Goal: Answer question/provide support: Share knowledge or assist other users

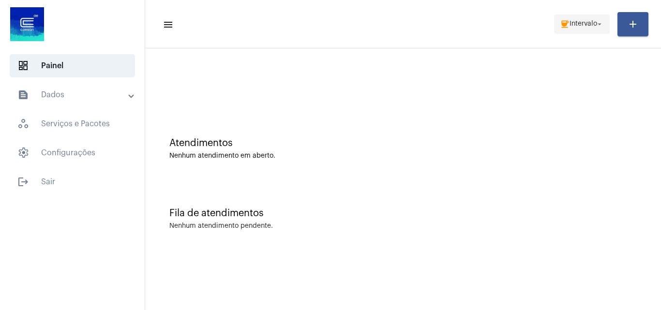
click at [554, 18] on button "coffee Intervalo arrow_drop_down" at bounding box center [582, 24] width 56 height 19
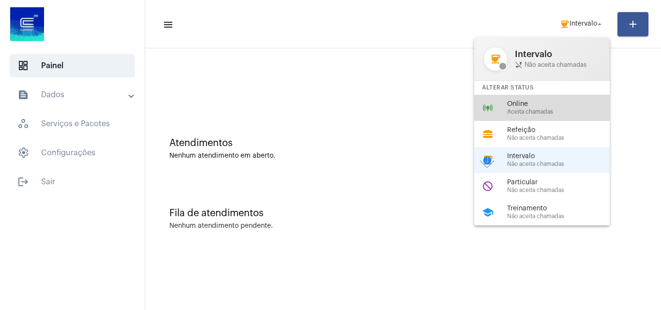
click at [528, 107] on span "Online" at bounding box center [562, 104] width 110 height 7
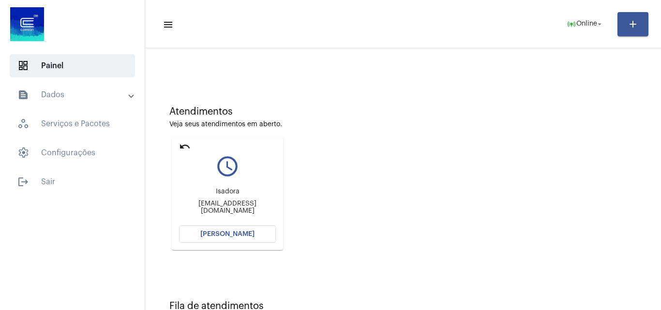
scroll to position [48, 0]
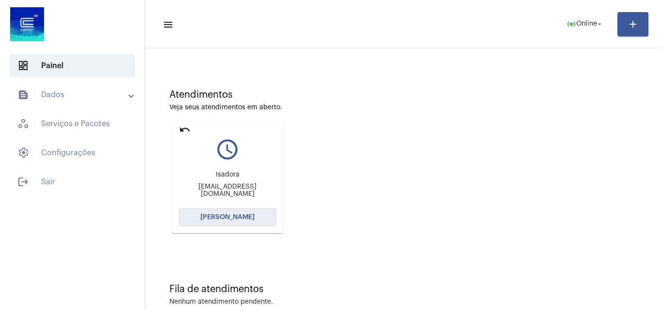
click at [237, 213] on button "[PERSON_NAME]" at bounding box center [227, 216] width 97 height 17
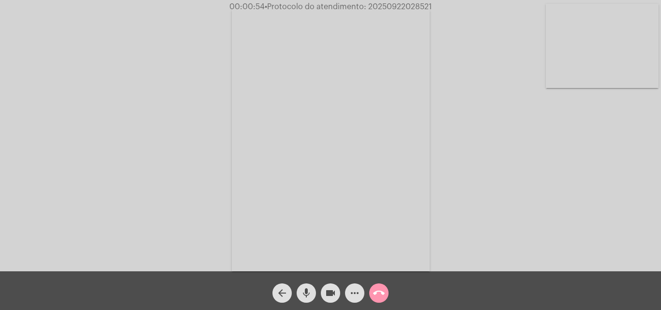
click at [354, 290] on mat-icon "more_horiz" at bounding box center [355, 293] width 12 height 12
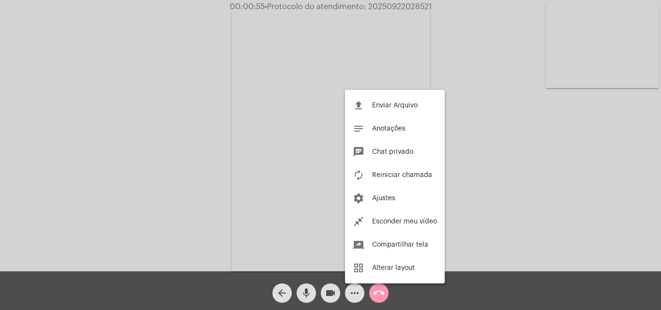
click at [224, 103] on div at bounding box center [330, 155] width 661 height 310
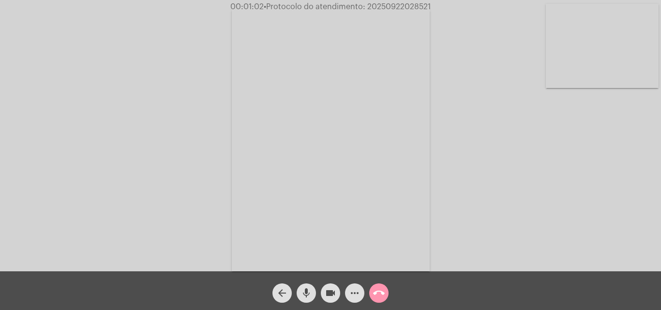
click at [355, 288] on mat-icon "more_horiz" at bounding box center [355, 293] width 12 height 12
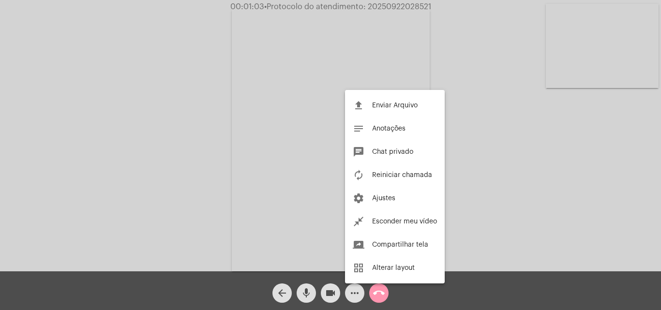
click at [222, 132] on div at bounding box center [330, 155] width 661 height 310
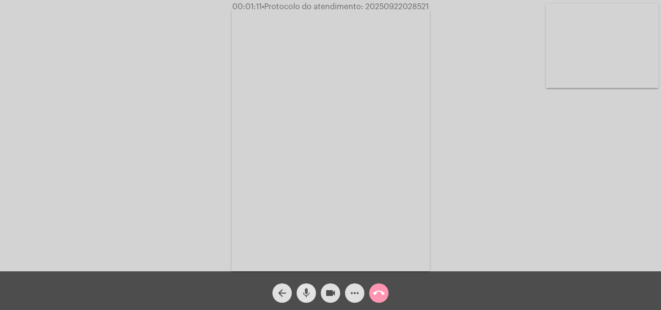
click at [311, 288] on mat-icon "mic" at bounding box center [306, 293] width 12 height 12
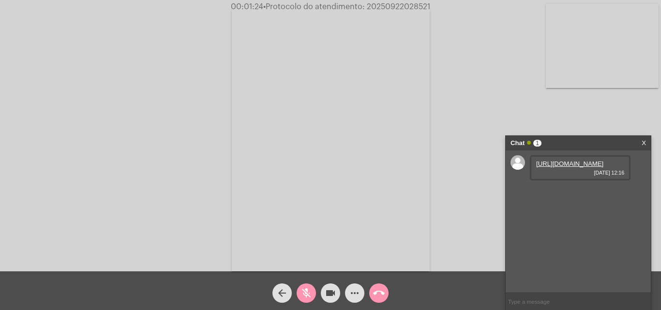
click at [301, 295] on mat-icon "mic_off" at bounding box center [306, 293] width 12 height 12
click at [556, 167] on link "[URL][DOMAIN_NAME]" at bounding box center [569, 163] width 67 height 7
click at [351, 294] on mat-icon "more_horiz" at bounding box center [355, 293] width 12 height 12
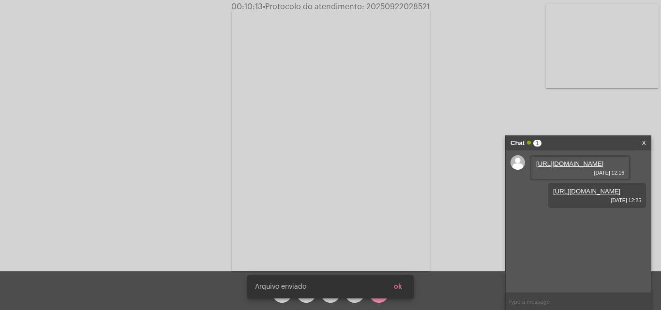
click at [402, 288] on button "ok" at bounding box center [398, 286] width 24 height 17
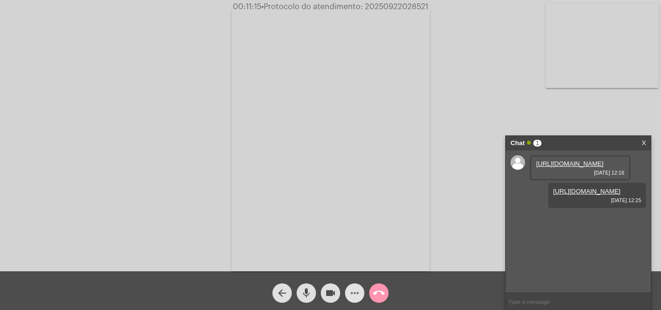
click at [352, 292] on mat-icon "more_horiz" at bounding box center [355, 293] width 12 height 12
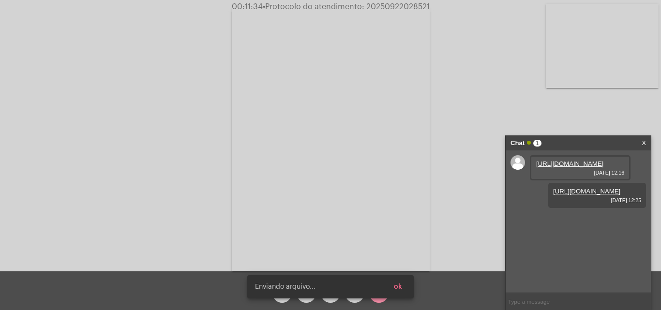
click at [399, 287] on span "ok" at bounding box center [398, 286] width 8 height 7
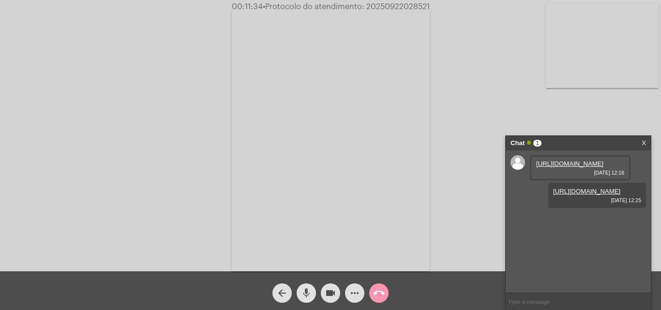
click at [301, 290] on mat-icon "mic" at bounding box center [306, 293] width 12 height 12
click at [304, 292] on mat-icon "mic_off" at bounding box center [306, 293] width 12 height 12
click at [310, 293] on mat-icon "mic" at bounding box center [306, 293] width 12 height 12
click at [304, 288] on mat-icon "mic_off" at bounding box center [306, 293] width 12 height 12
click at [354, 289] on mat-icon "more_horiz" at bounding box center [355, 293] width 12 height 12
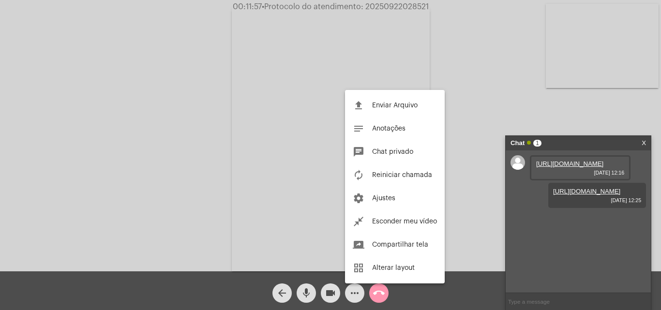
click at [263, 142] on div at bounding box center [330, 155] width 661 height 310
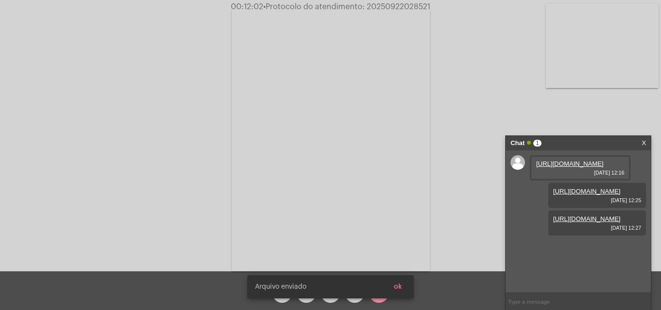
click at [405, 287] on button "ok" at bounding box center [398, 286] width 24 height 17
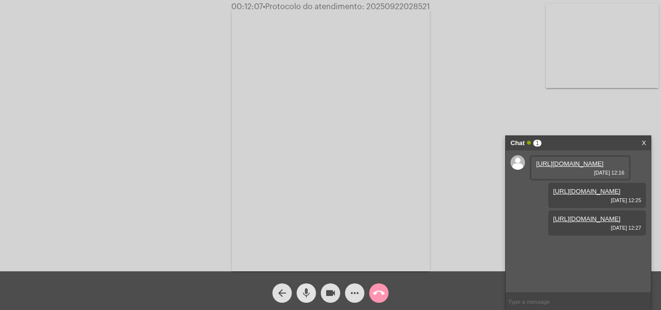
click at [301, 292] on mat-icon "mic" at bounding box center [306, 293] width 12 height 12
click at [304, 287] on span "mic_off" at bounding box center [306, 292] width 12 height 19
click at [384, 8] on span "• Protocolo do atendimento: 20250922028521" at bounding box center [346, 7] width 167 height 8
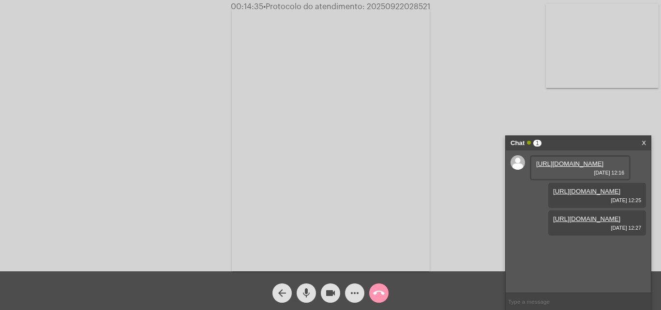
click at [376, 287] on span "call_end" at bounding box center [379, 292] width 12 height 19
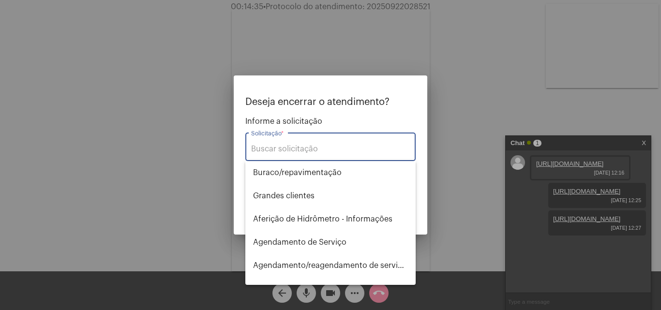
type input "y"
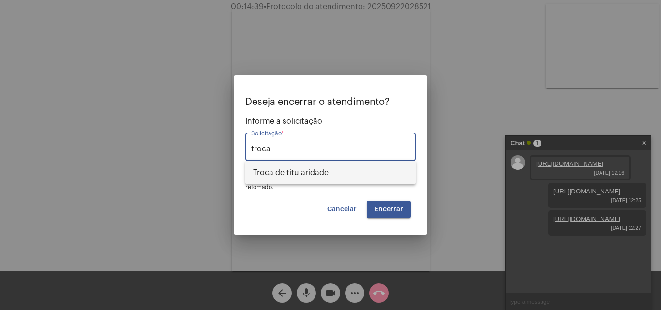
click at [328, 177] on span "Troca de titularidade" at bounding box center [330, 172] width 155 height 23
type input "Troca de titularidade"
click at [372, 210] on button "Encerrar" at bounding box center [389, 209] width 44 height 17
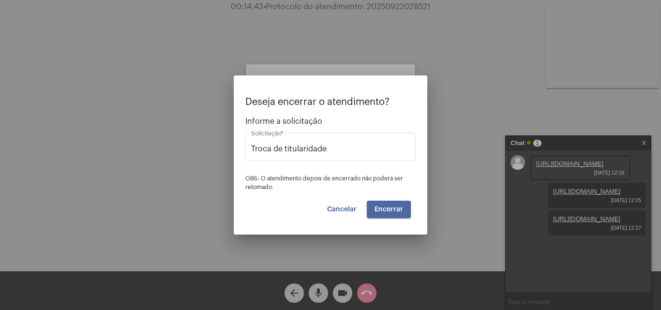
click at [372, 210] on button "Encerrar" at bounding box center [389, 209] width 44 height 17
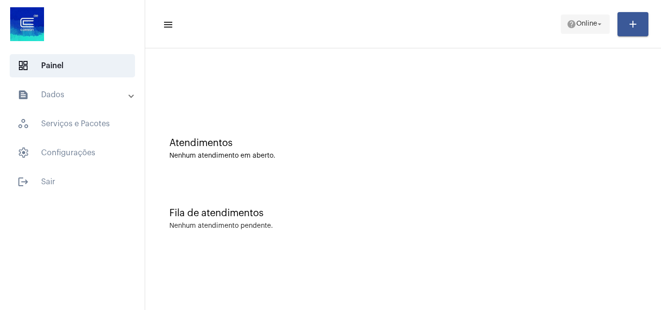
click at [589, 21] on span "Online" at bounding box center [586, 24] width 21 height 7
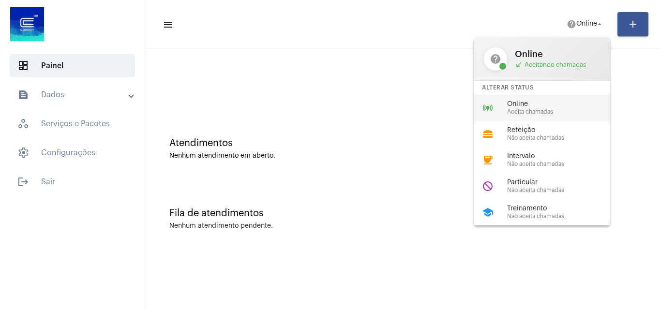
click at [524, 117] on div "online_prediction Online Aceita chamadas" at bounding box center [549, 108] width 151 height 26
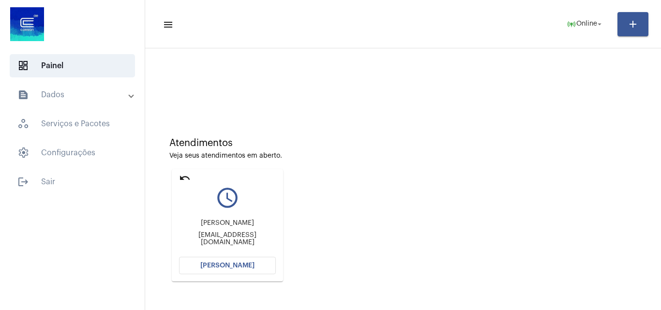
click at [245, 263] on span "[PERSON_NAME]" at bounding box center [227, 265] width 54 height 7
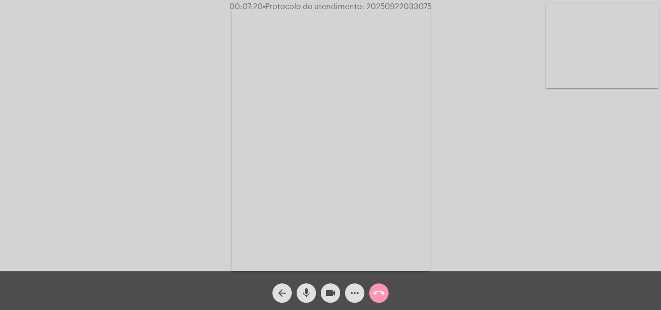
click at [389, 6] on span "• Protocolo do atendimento: 20250922033075" at bounding box center [347, 7] width 169 height 8
click at [376, 288] on mat-icon "call_end" at bounding box center [379, 293] width 12 height 12
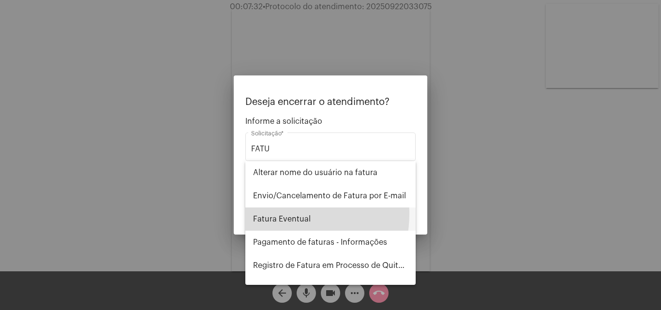
click at [274, 213] on span "Fatura Eventual" at bounding box center [330, 218] width 155 height 23
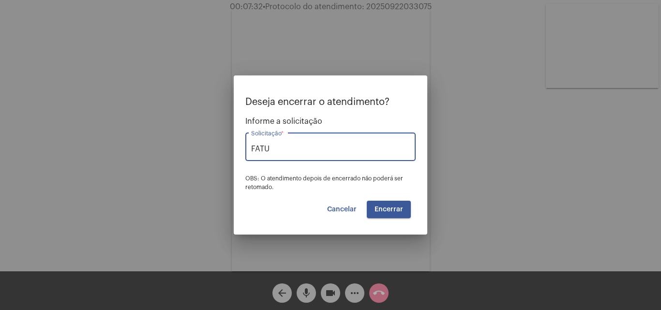
type input "Fatura Eventual"
click at [405, 209] on button "Encerrar" at bounding box center [389, 209] width 44 height 17
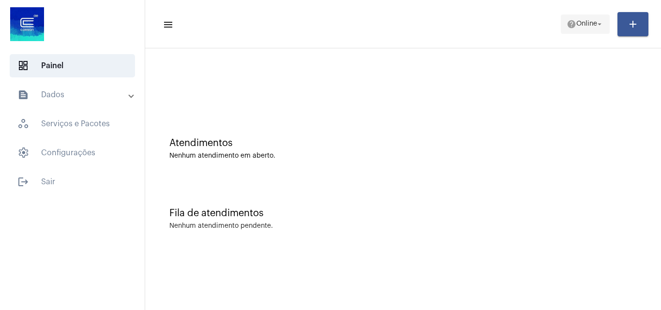
click at [590, 28] on span "help Online arrow_drop_down" at bounding box center [584, 23] width 37 height 17
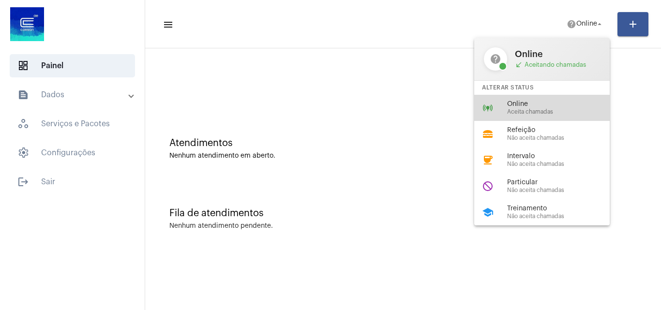
click at [557, 106] on span "Online" at bounding box center [562, 104] width 110 height 7
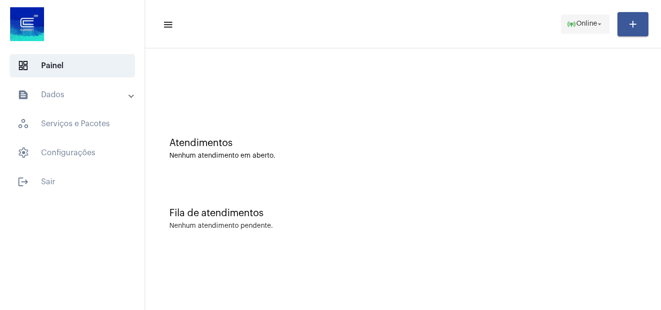
click at [576, 21] on span "Online" at bounding box center [586, 24] width 21 height 7
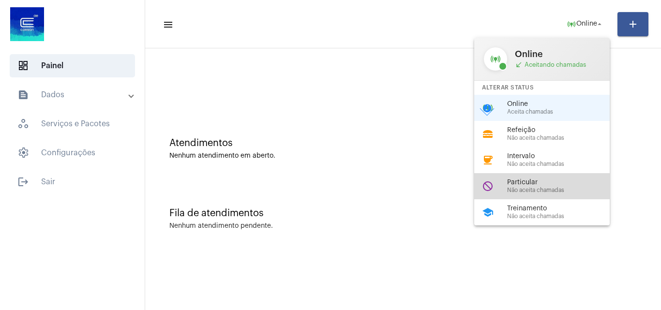
click at [528, 188] on span "Não aceita chamadas" at bounding box center [562, 190] width 110 height 6
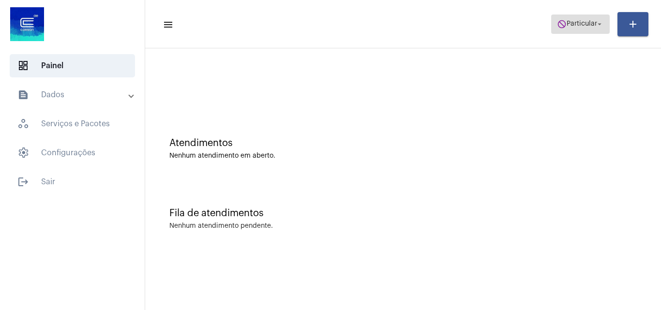
click at [562, 26] on mat-icon "do_not_disturb" at bounding box center [562, 24] width 10 height 10
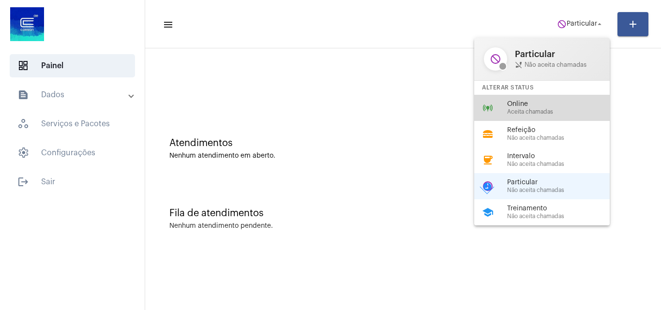
click at [529, 103] on span "Online" at bounding box center [562, 104] width 110 height 7
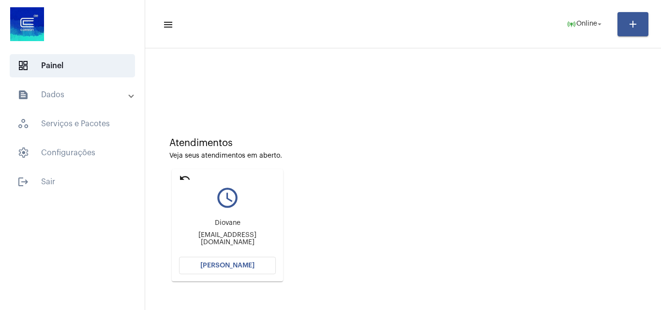
click at [227, 264] on span "[PERSON_NAME]" at bounding box center [227, 265] width 54 height 7
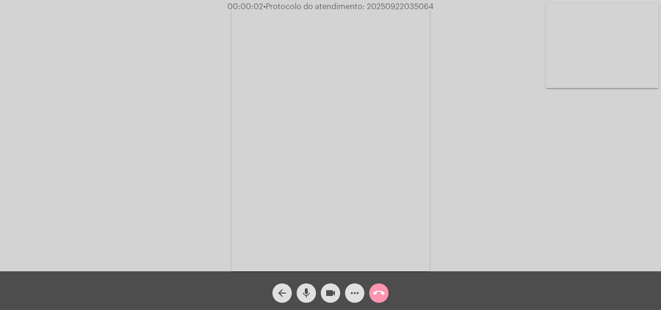
click at [313, 293] on button "mic" at bounding box center [305, 292] width 19 height 19
click at [307, 292] on mat-icon "mic_off" at bounding box center [306, 293] width 12 height 12
click at [355, 293] on mat-icon "more_horiz" at bounding box center [355, 293] width 12 height 12
click at [305, 294] on mat-icon "mic" at bounding box center [306, 293] width 12 height 12
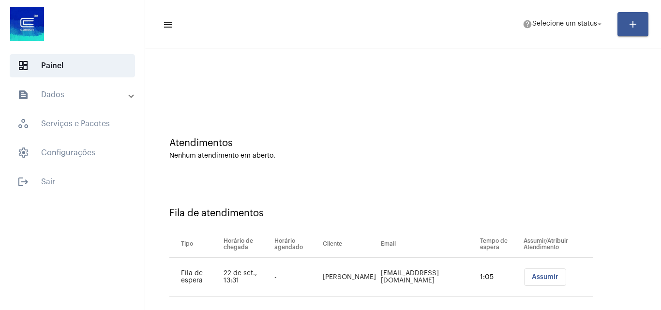
click at [604, 114] on div "Atendimentos Nenhum atendimento em aberto." at bounding box center [403, 144] width 506 height 70
click at [556, 22] on span "Selecione um status" at bounding box center [564, 24] width 65 height 7
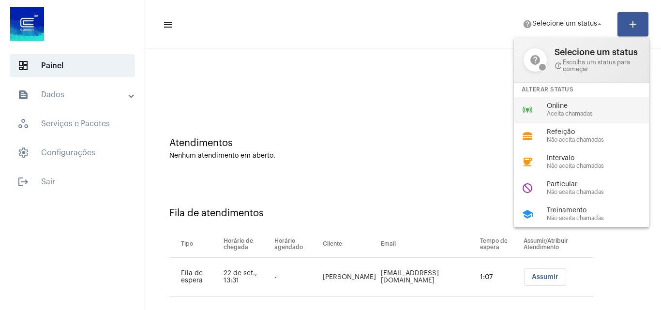
click at [547, 111] on span "Aceita chamadas" at bounding box center [601, 114] width 110 height 6
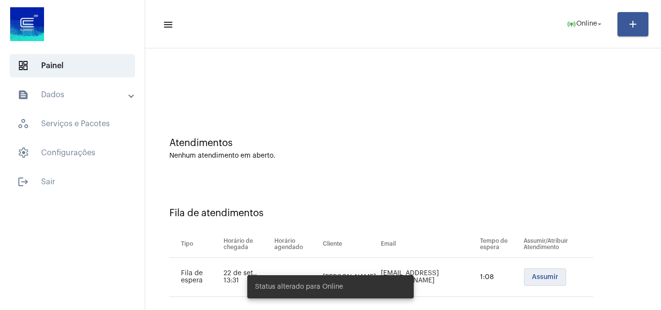
click at [534, 280] on span "Assumir" at bounding box center [544, 277] width 27 height 7
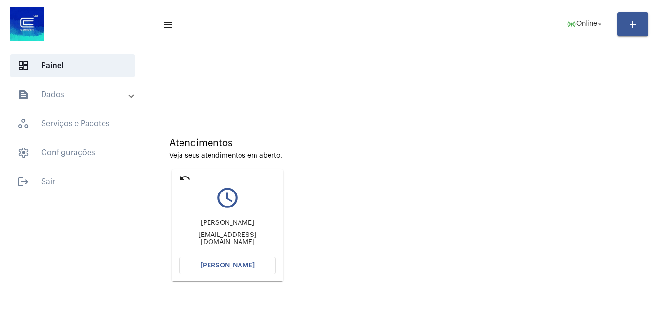
click at [244, 264] on span "[PERSON_NAME]" at bounding box center [227, 265] width 54 height 7
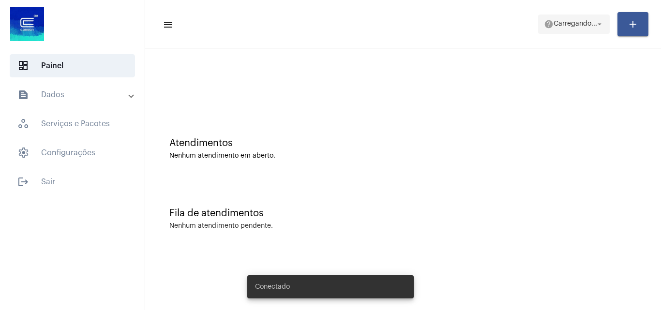
click at [559, 21] on span "Carregando..." at bounding box center [575, 24] width 44 height 7
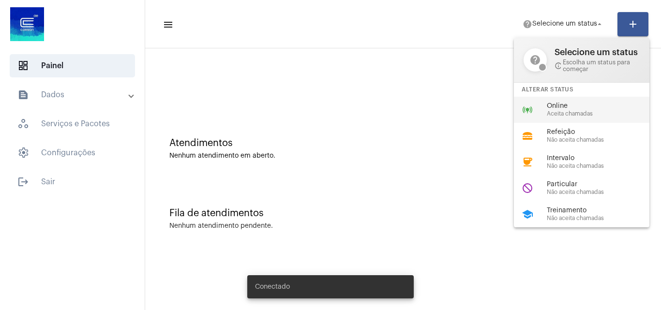
click at [551, 115] on span "Aceita chamadas" at bounding box center [601, 114] width 110 height 6
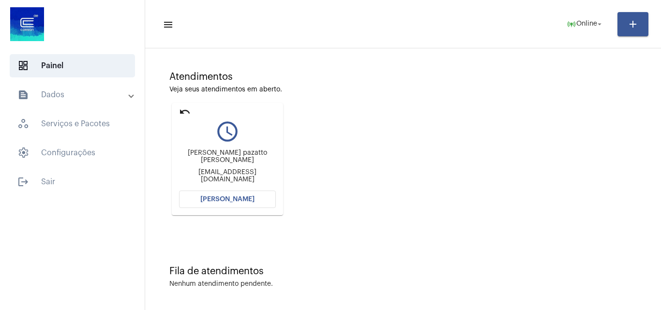
scroll to position [68, 0]
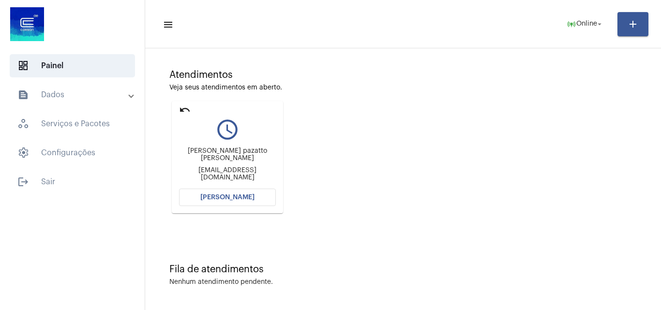
click at [234, 193] on button "[PERSON_NAME]" at bounding box center [227, 197] width 97 height 17
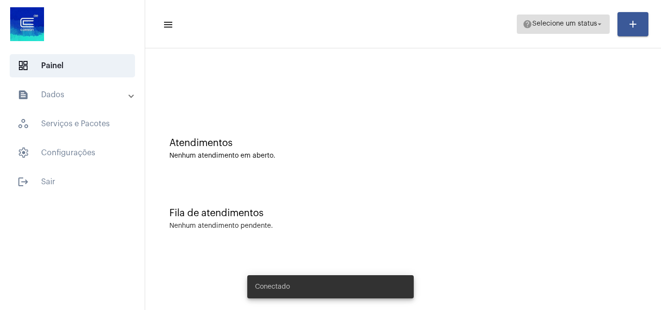
click at [559, 19] on span "help Selecione um status arrow_drop_down" at bounding box center [562, 23] width 81 height 17
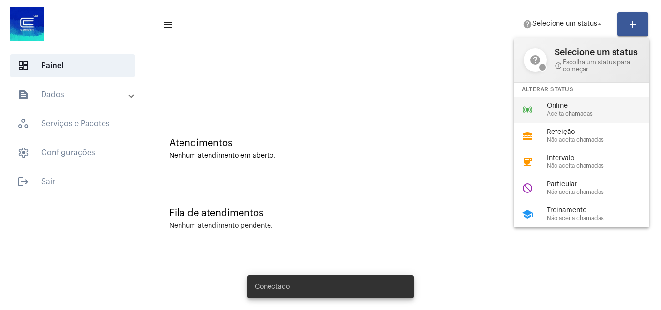
click at [531, 111] on mat-icon "online_prediction" at bounding box center [527, 110] width 12 height 12
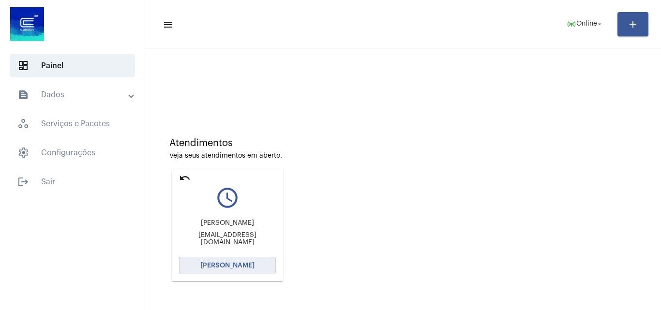
click at [234, 263] on span "[PERSON_NAME]" at bounding box center [227, 265] width 54 height 7
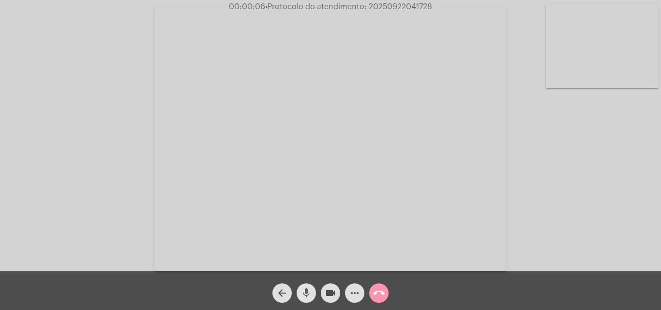
click at [303, 290] on mat-icon "mic" at bounding box center [306, 293] width 12 height 12
click at [305, 292] on mat-icon "mic_off" at bounding box center [306, 293] width 12 height 12
click at [392, 7] on span "• Protocolo do atendimento: 20250922041728" at bounding box center [347, 7] width 167 height 8
copy span "20250922041728"
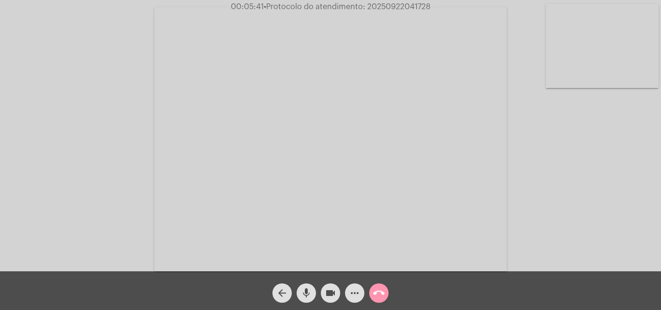
copy span "20250922041728"
click at [376, 289] on mat-icon "call_end" at bounding box center [379, 293] width 12 height 12
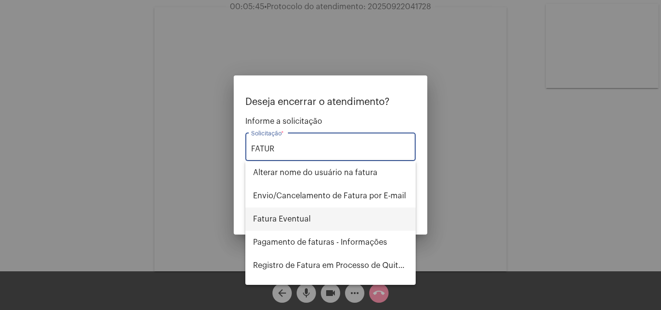
click at [306, 223] on span "Fatura Eventual" at bounding box center [330, 218] width 155 height 23
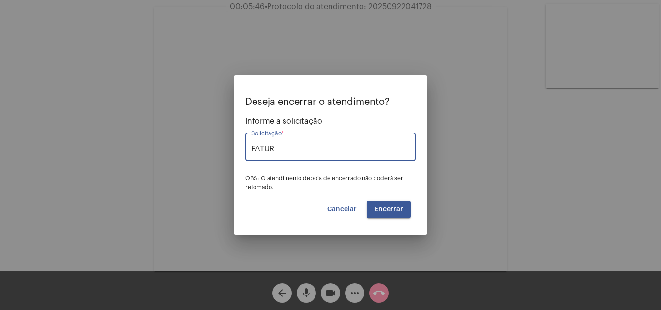
type input "Fatura Eventual"
click at [393, 209] on span "Encerrar" at bounding box center [388, 209] width 29 height 7
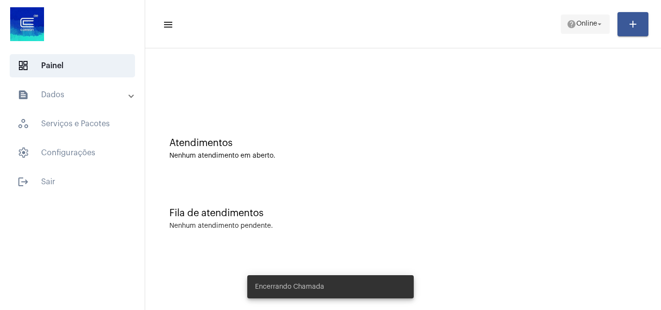
click at [578, 28] on span "help Online arrow_drop_down" at bounding box center [584, 23] width 37 height 17
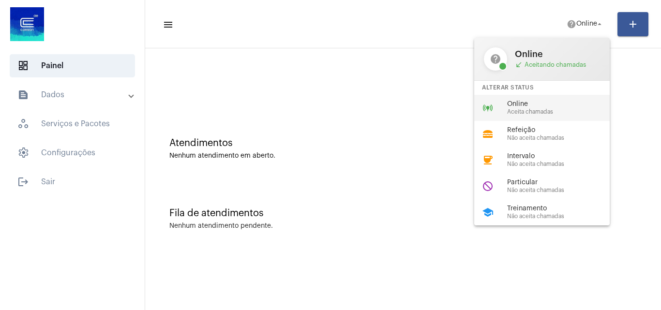
click at [567, 104] on span "Online" at bounding box center [562, 104] width 110 height 7
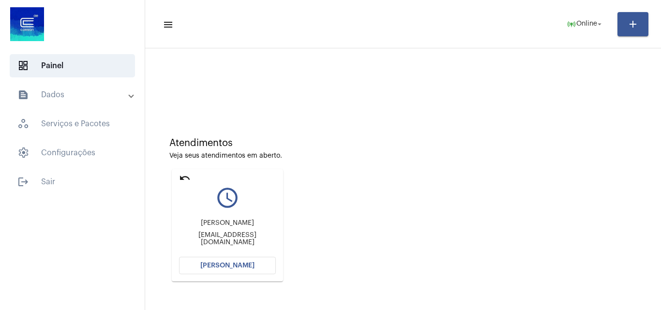
click at [239, 264] on span "[PERSON_NAME]" at bounding box center [227, 265] width 54 height 7
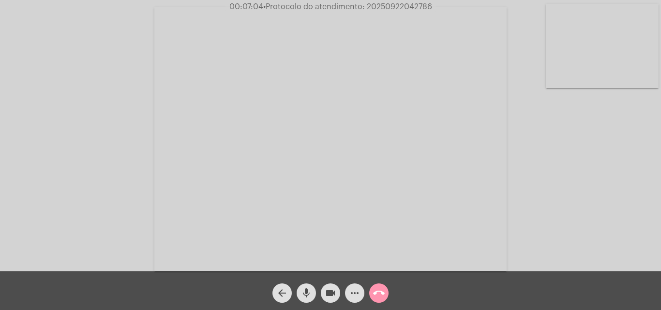
click at [351, 293] on mat-icon "more_horiz" at bounding box center [355, 293] width 12 height 12
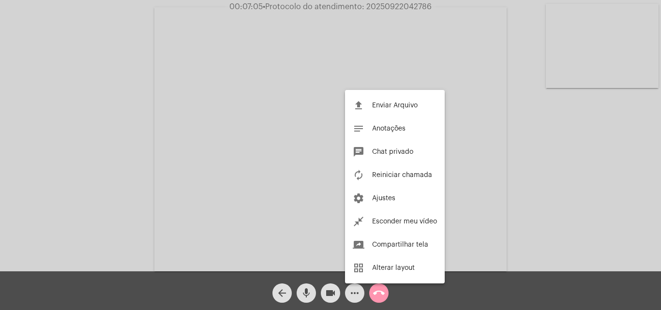
click at [231, 162] on div at bounding box center [330, 155] width 661 height 310
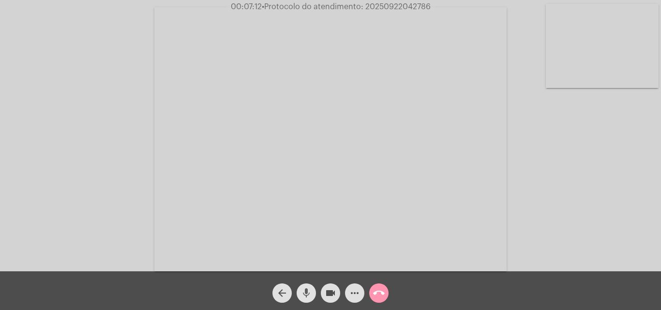
click at [304, 288] on mat-icon "mic" at bounding box center [306, 293] width 12 height 12
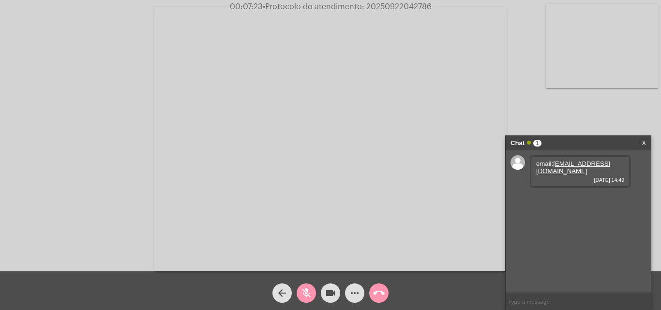
click at [529, 110] on div "Acessando Câmera e Microfone..." at bounding box center [330, 137] width 659 height 271
drag, startPoint x: 309, startPoint y: 292, endPoint x: 375, endPoint y: 262, distance: 72.5
click at [309, 292] on mat-icon "mic_off" at bounding box center [306, 293] width 12 height 12
click at [514, 79] on div "Acessando Câmera e Microfone..." at bounding box center [330, 137] width 659 height 271
click at [309, 287] on span "mic" at bounding box center [306, 292] width 12 height 19
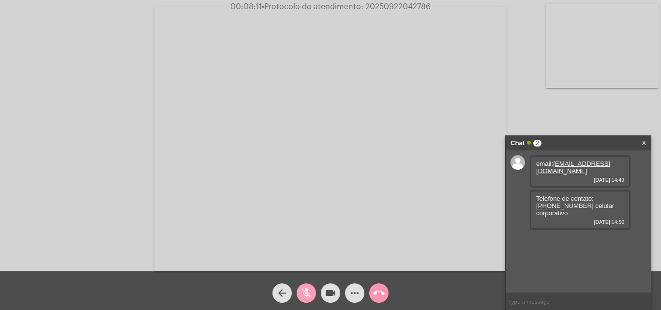
click at [308, 293] on mat-icon "mic_off" at bounding box center [306, 293] width 12 height 12
click at [312, 289] on button "mic" at bounding box center [305, 292] width 19 height 19
click at [308, 293] on mat-icon "mic_off" at bounding box center [306, 293] width 12 height 12
click at [307, 293] on mat-icon "mic" at bounding box center [306, 293] width 12 height 12
click at [328, 294] on mat-icon "videocam" at bounding box center [331, 293] width 12 height 12
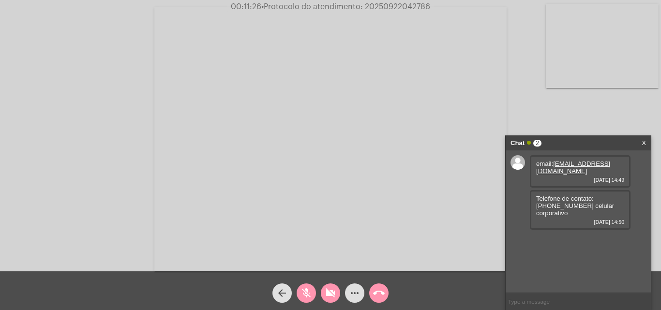
click at [308, 287] on span "mic_off" at bounding box center [306, 292] width 12 height 19
click at [325, 296] on button "videocam_off" at bounding box center [330, 292] width 19 height 19
click at [390, 5] on span "• Protocolo do atendimento: 20250922042786" at bounding box center [347, 7] width 169 height 8
copy span "20250922042786"
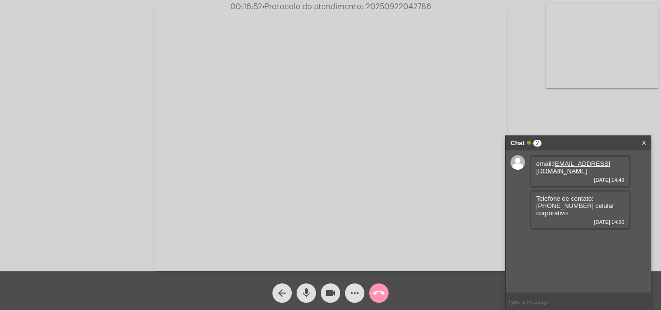
drag, startPoint x: 399, startPoint y: 0, endPoint x: 367, endPoint y: 20, distance: 38.4
click at [367, 20] on video at bounding box center [330, 139] width 352 height 264
click at [213, 97] on video at bounding box center [168, 138] width 316 height 236
click at [401, 5] on span "• Protocolo do atendimento: 20250922042786" at bounding box center [345, 7] width 169 height 8
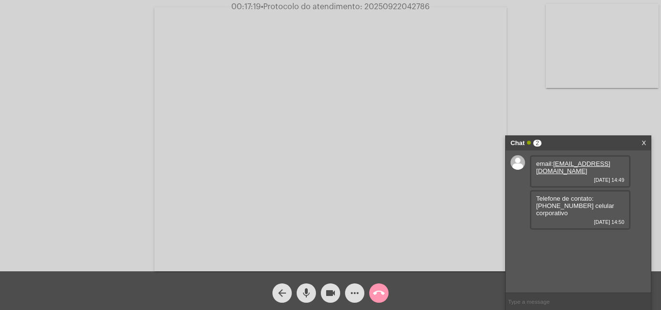
click at [379, 292] on mat-icon "call_end" at bounding box center [379, 293] width 12 height 12
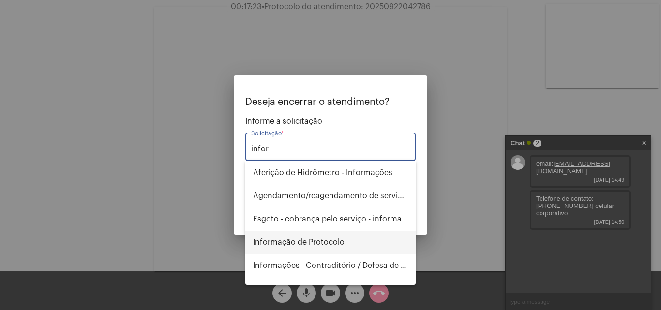
drag, startPoint x: 302, startPoint y: 240, endPoint x: 377, endPoint y: 221, distance: 76.9
click at [304, 241] on span "Informação de Protocolo" at bounding box center [330, 242] width 155 height 23
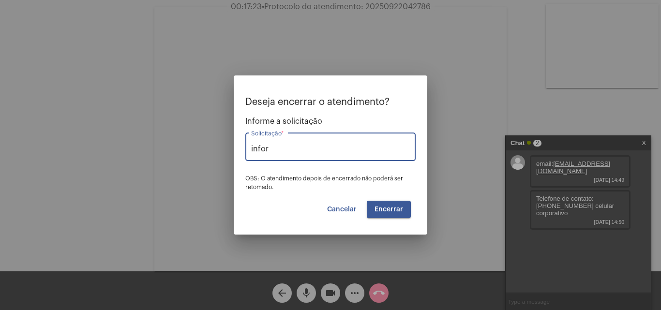
type input "Informação de Protocolo"
click at [401, 209] on span "Encerrar" at bounding box center [388, 209] width 29 height 7
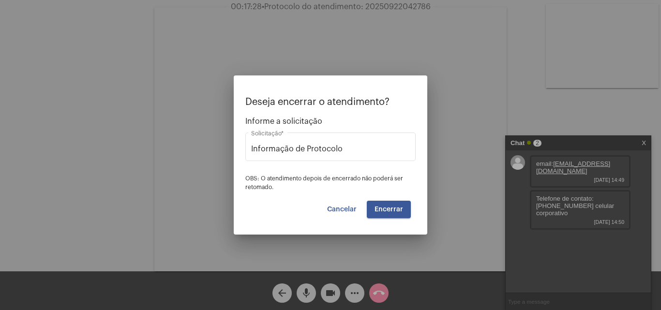
click at [389, 209] on span "Encerrar" at bounding box center [388, 209] width 29 height 7
click at [348, 210] on span "Cancelar" at bounding box center [342, 209] width 30 height 7
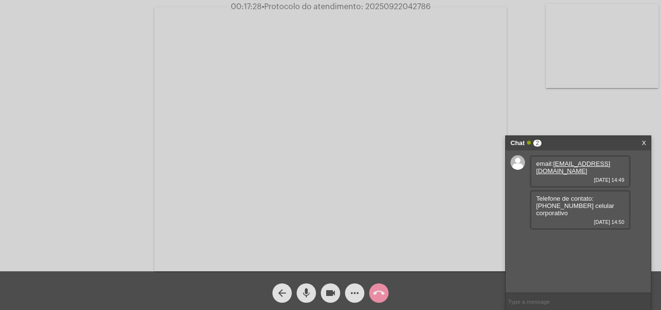
click at [283, 294] on mat-icon "arrow_back" at bounding box center [282, 293] width 12 height 12
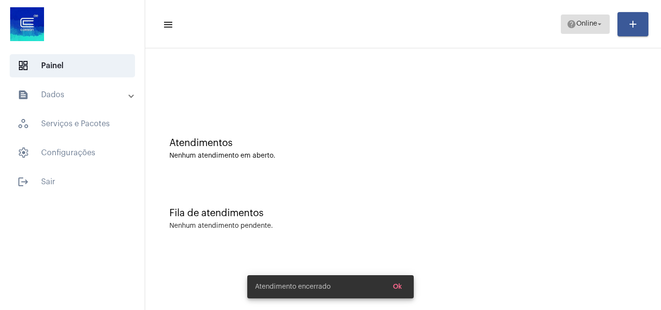
click at [576, 22] on span "Online" at bounding box center [586, 24] width 21 height 7
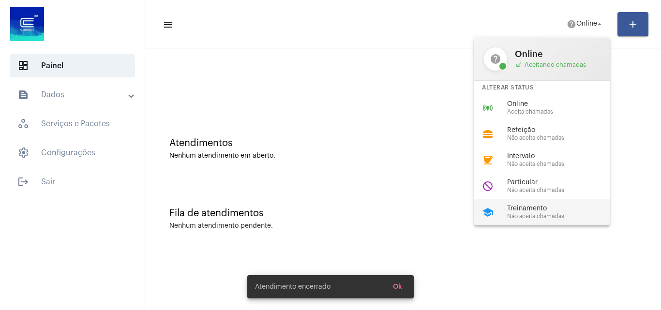
click at [541, 209] on span "Treinamento" at bounding box center [562, 208] width 110 height 7
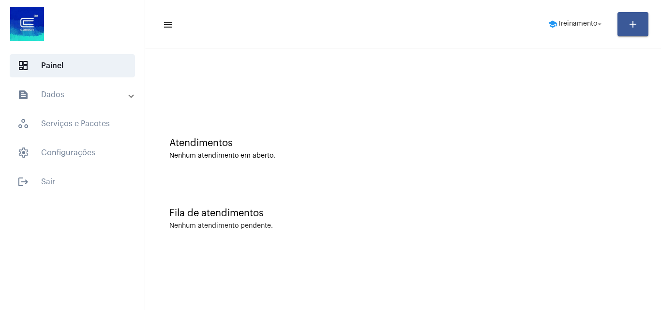
click at [67, 102] on mat-expansion-panel-header "text_snippet_outlined Dados" at bounding box center [75, 94] width 139 height 23
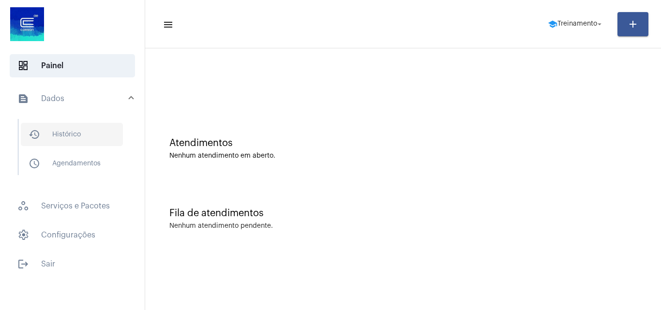
click at [65, 137] on span "history_outlined Histórico" at bounding box center [72, 134] width 102 height 23
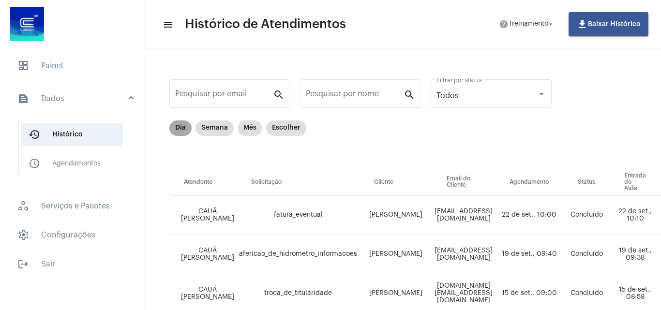
click at [179, 127] on mat-chip "Dia" at bounding box center [180, 127] width 22 height 15
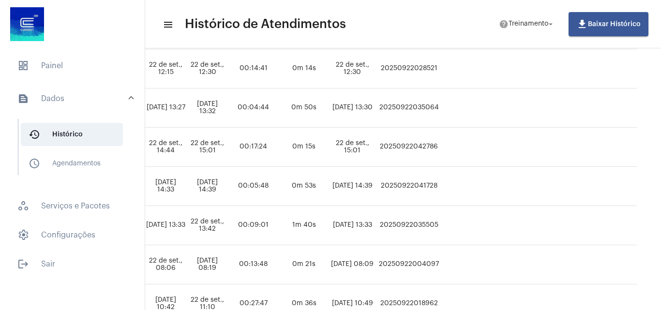
scroll to position [308, 616]
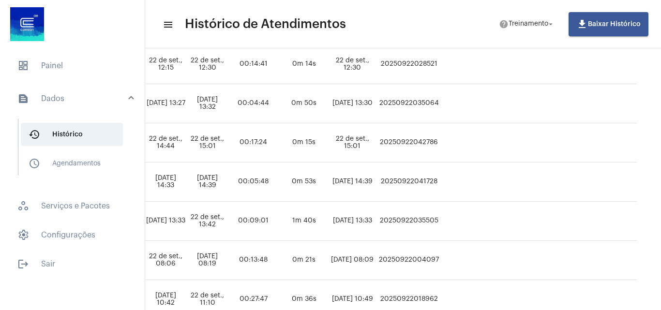
click at [390, 146] on td "20250922042786" at bounding box center [408, 142] width 65 height 39
copy td "20250922042786"
click at [80, 63] on span "dashboard Painel" at bounding box center [72, 65] width 125 height 23
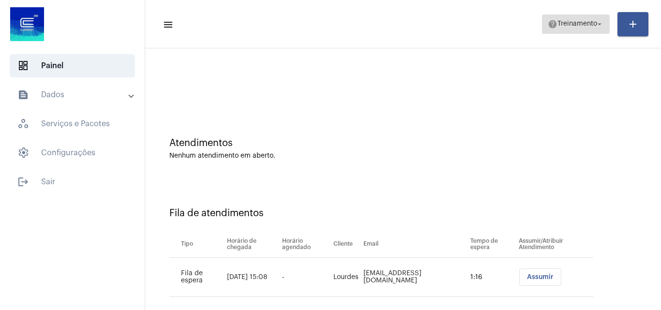
click at [576, 27] on span "Treinamento" at bounding box center [577, 24] width 40 height 7
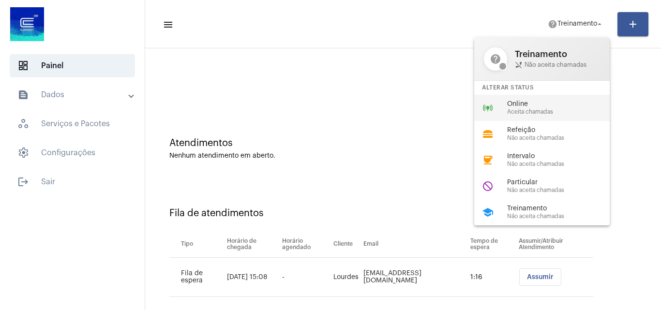
click at [528, 102] on span "Online" at bounding box center [562, 104] width 110 height 7
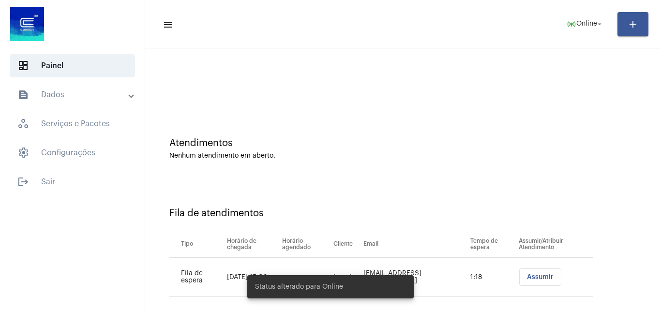
click at [531, 277] on span "Assumir" at bounding box center [540, 277] width 27 height 7
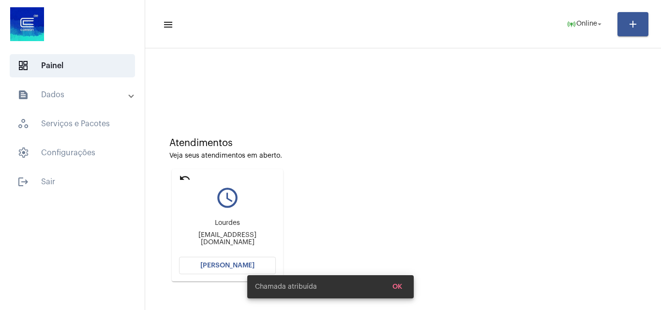
click at [227, 264] on span "[PERSON_NAME]" at bounding box center [227, 265] width 54 height 7
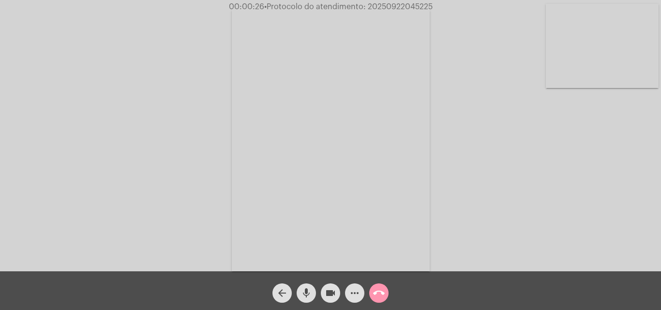
click at [573, 228] on div "Acessando Câmera e Microfone..." at bounding box center [330, 137] width 659 height 271
click at [356, 289] on mat-icon "more_horiz" at bounding box center [355, 293] width 12 height 12
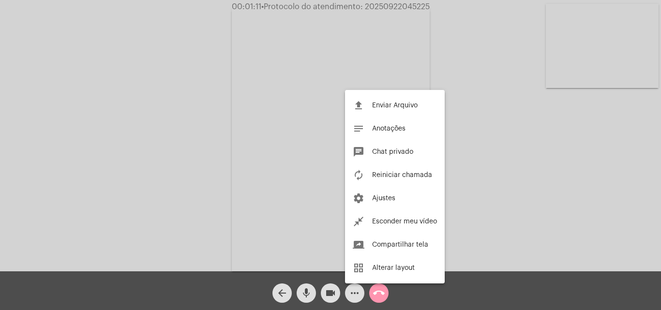
click at [177, 128] on div at bounding box center [330, 155] width 661 height 310
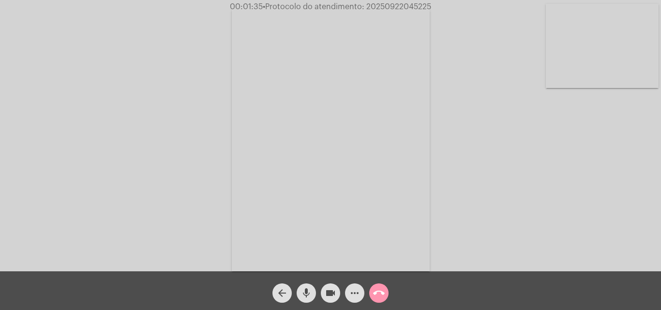
click at [356, 287] on mat-icon "more_horiz" at bounding box center [355, 293] width 12 height 12
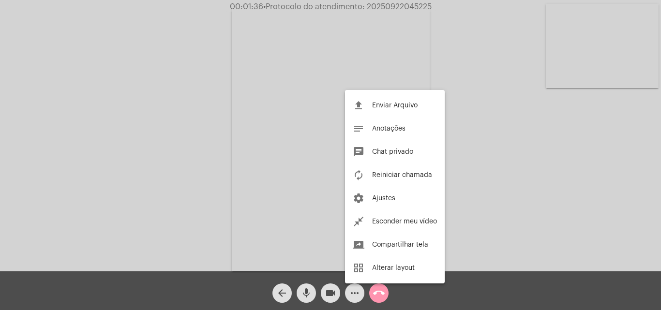
click at [255, 123] on div at bounding box center [330, 155] width 661 height 310
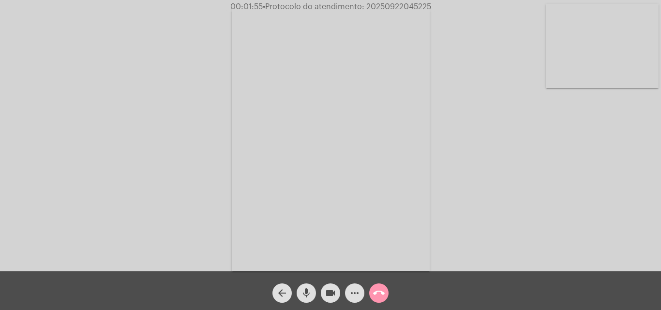
click at [354, 293] on mat-icon "more_horiz" at bounding box center [355, 293] width 12 height 12
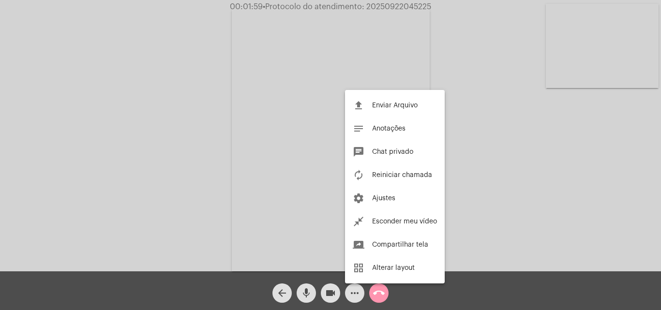
click at [222, 127] on div at bounding box center [330, 155] width 661 height 310
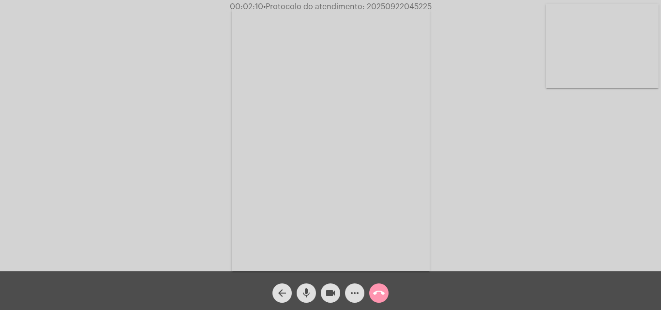
click at [307, 295] on mat-icon "mic" at bounding box center [306, 293] width 12 height 12
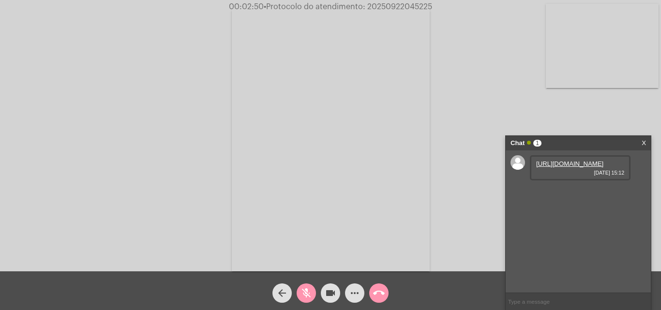
click at [308, 292] on mat-icon "mic_off" at bounding box center [306, 293] width 12 height 12
click at [571, 167] on link "https://neft-transfer-bucket.s3.amazonaws.com/temp-f330828a-2d62-fcb8-91ac-1297…" at bounding box center [569, 163] width 67 height 7
click at [598, 114] on div "Acessando Câmera e Microfone..." at bounding box center [330, 137] width 659 height 271
drag, startPoint x: 563, startPoint y: 221, endPoint x: 447, endPoint y: 87, distance: 177.2
click at [563, 195] on link "https://neft-transfer-bucket.s3.amazonaws.com/temp-908e96a9-5c09-4a0e-0905-93d4…" at bounding box center [569, 191] width 67 height 7
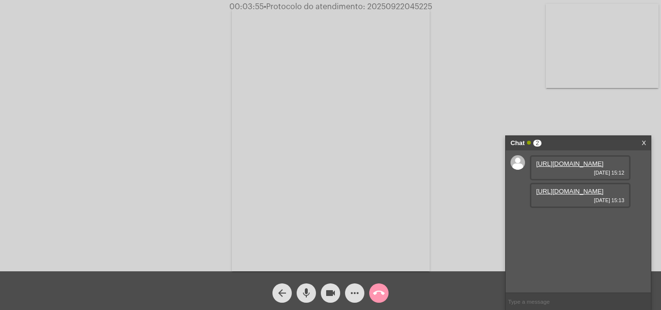
click at [586, 116] on div "Acessando Câmera e Microfone..." at bounding box center [330, 137] width 659 height 271
click at [313, 291] on button "mic" at bounding box center [305, 292] width 19 height 19
click at [307, 287] on span "mic_off" at bounding box center [306, 292] width 12 height 19
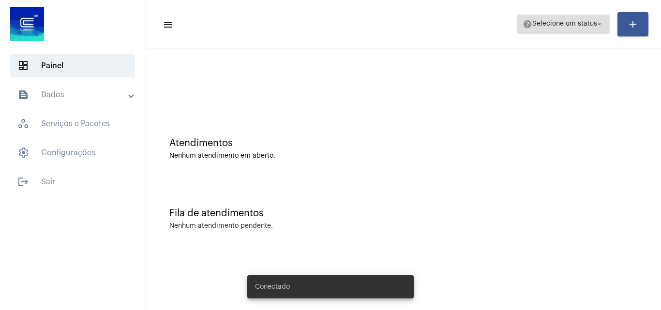
click at [587, 24] on span "Selecione um status" at bounding box center [564, 24] width 65 height 7
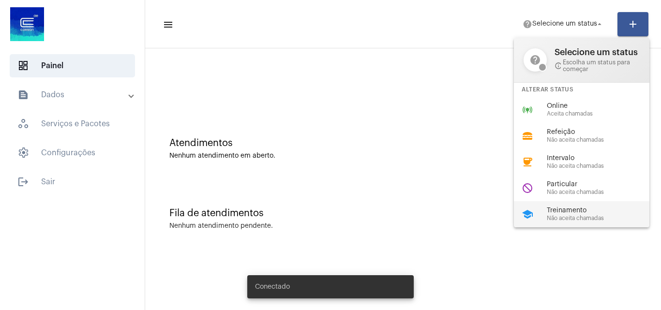
click at [562, 210] on span "Treinamento" at bounding box center [601, 210] width 110 height 7
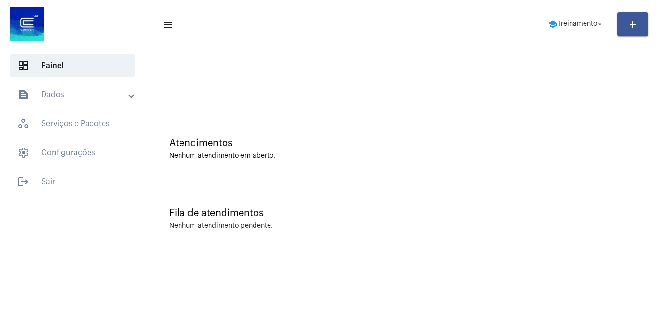
click at [527, 208] on div "Fila de atendimentos" at bounding box center [402, 213] width 467 height 11
click at [550, 27] on mat-icon "school" at bounding box center [552, 24] width 10 height 10
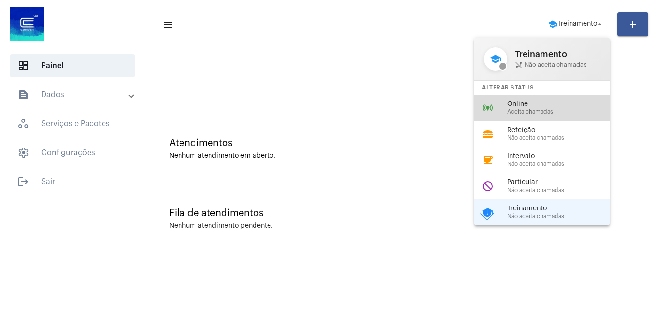
click at [523, 110] on span "Aceita chamadas" at bounding box center [562, 112] width 110 height 6
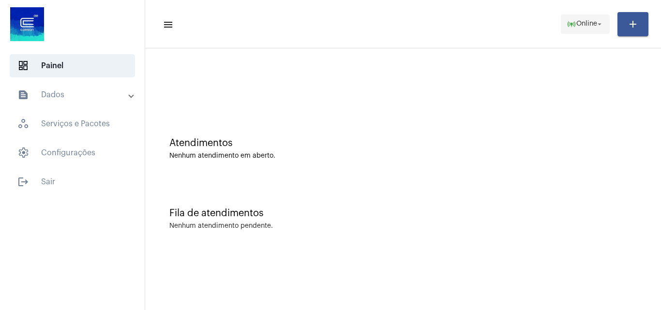
drag, startPoint x: 575, startPoint y: 20, endPoint x: 584, endPoint y: 33, distance: 15.6
click at [584, 33] on button "online_prediction Online arrow_drop_down" at bounding box center [585, 24] width 49 height 19
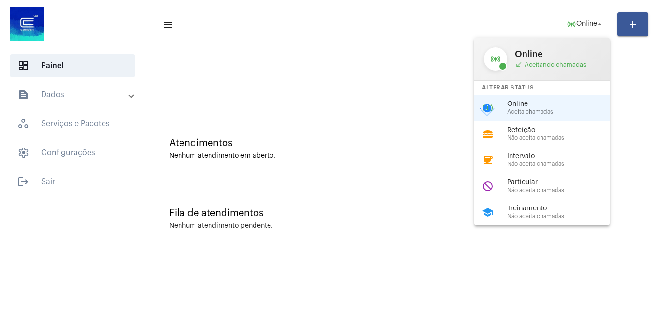
click at [555, 188] on span "Não aceita chamadas" at bounding box center [562, 190] width 110 height 6
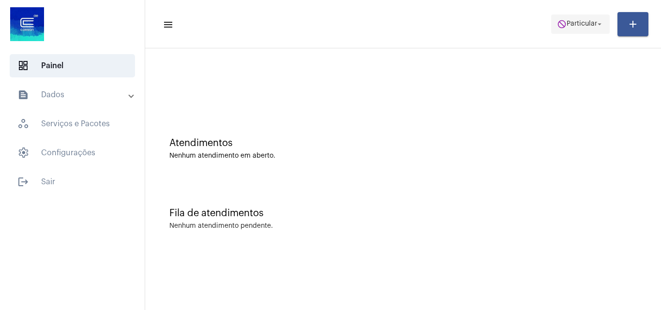
click at [565, 29] on span "do_not_disturb Particular arrow_drop_down" at bounding box center [580, 23] width 47 height 17
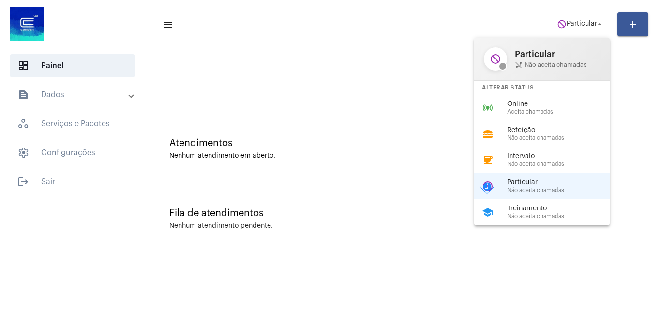
click at [546, 98] on div "online_prediction Online Aceita chamadas" at bounding box center [549, 108] width 151 height 26
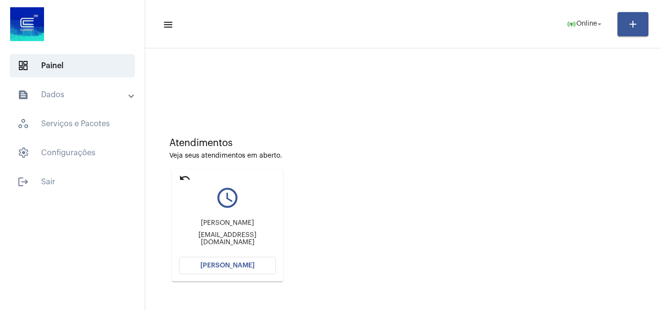
click at [256, 262] on button "[PERSON_NAME]" at bounding box center [227, 265] width 97 height 17
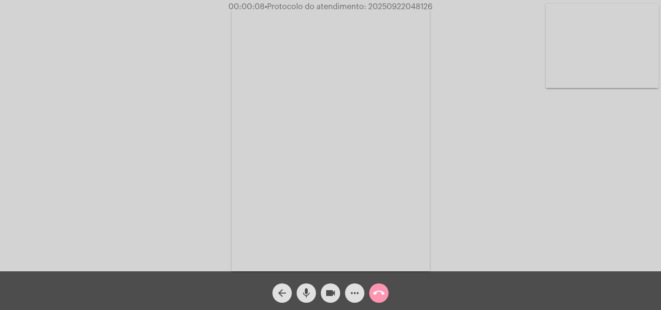
click at [333, 208] on video at bounding box center [331, 139] width 198 height 264
click at [177, 169] on video at bounding box center [148, 138] width 198 height 264
click at [307, 289] on mat-icon "mic" at bounding box center [306, 293] width 12 height 12
click at [303, 294] on mat-icon "mic_off" at bounding box center [306, 293] width 12 height 12
click at [390, 8] on span "• Protocolo do atendimento: 20250922048126" at bounding box center [348, 7] width 168 height 8
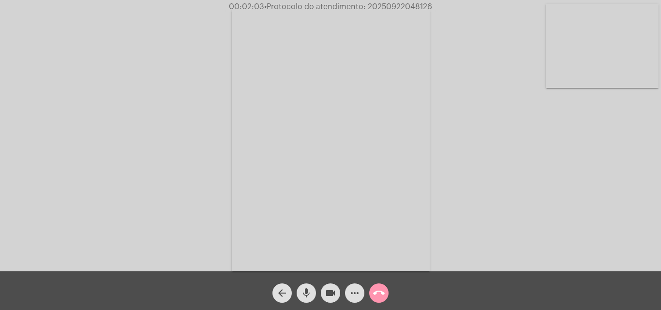
click at [390, 8] on span "• Protocolo do atendimento: 20250922048126" at bounding box center [348, 7] width 168 height 8
click at [381, 286] on span "call_end" at bounding box center [379, 292] width 12 height 19
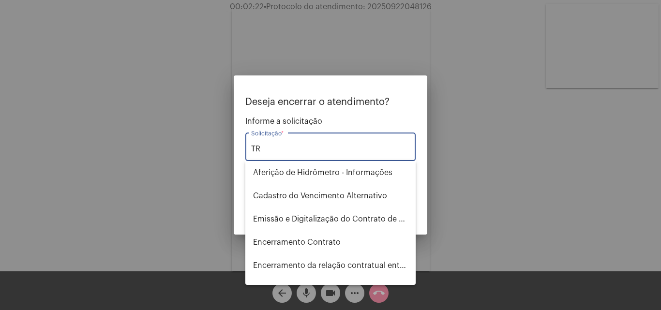
type input "T"
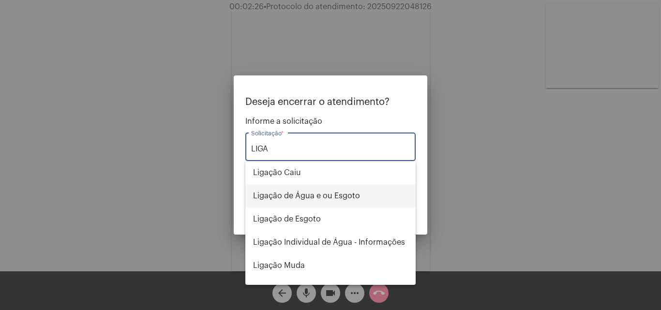
click at [319, 200] on span "Ligação de Água e ou Esgoto" at bounding box center [330, 195] width 155 height 23
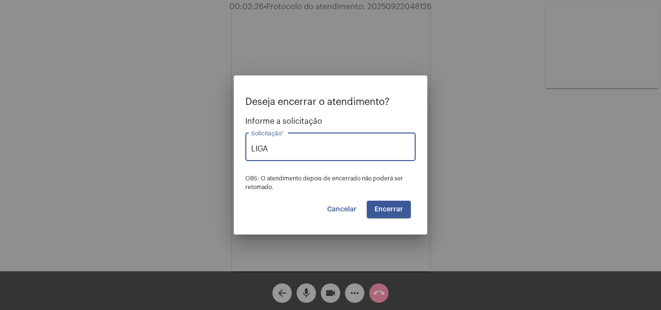
type input "Ligação de Água e ou Esgoto"
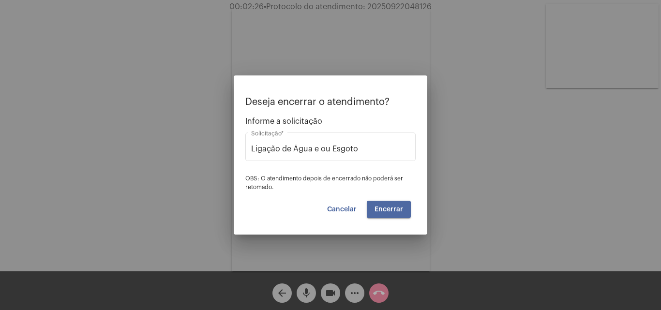
click at [382, 212] on span "Encerrar" at bounding box center [388, 209] width 29 height 7
click at [395, 212] on span "Encerrar" at bounding box center [388, 209] width 29 height 7
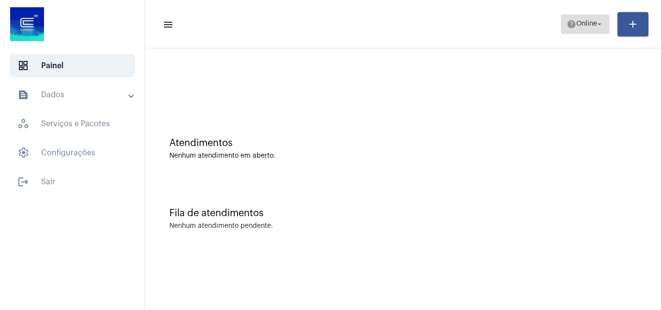
click at [569, 22] on mat-icon "help" at bounding box center [571, 24] width 10 height 10
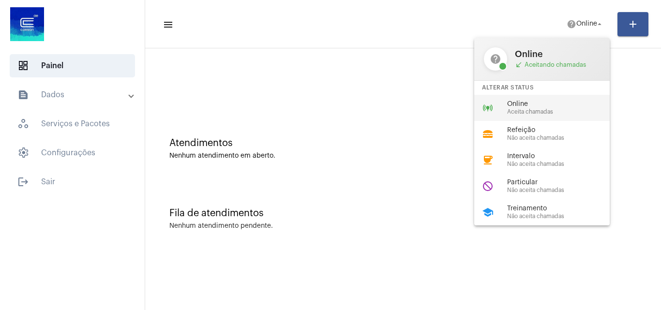
click at [546, 113] on span "Aceita chamadas" at bounding box center [562, 112] width 110 height 6
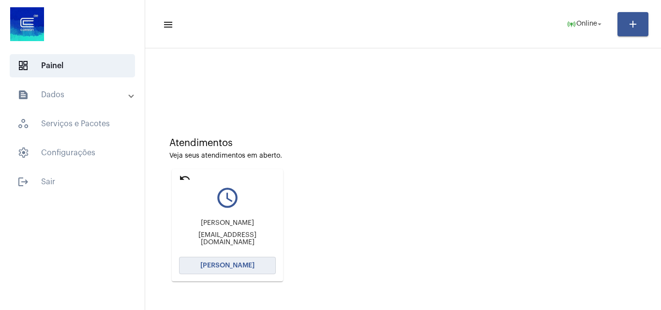
click at [247, 267] on span "[PERSON_NAME]" at bounding box center [227, 265] width 54 height 7
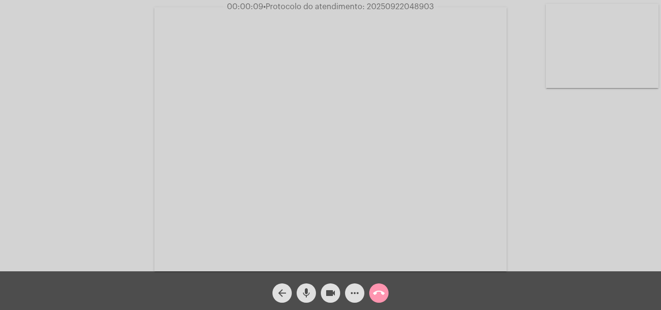
click at [578, 211] on div "Acessando Câmera e Microfone..." at bounding box center [330, 137] width 659 height 271
click at [348, 298] on button "more_horiz" at bounding box center [354, 292] width 19 height 19
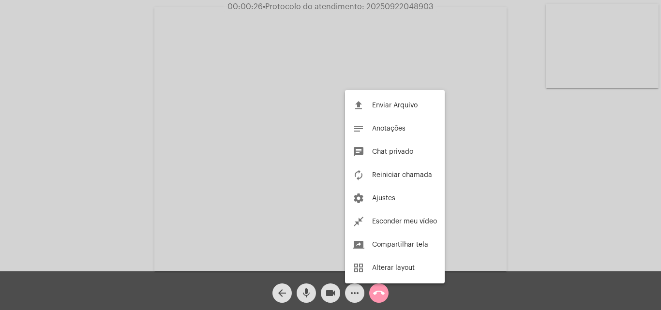
click at [198, 118] on div at bounding box center [330, 155] width 661 height 310
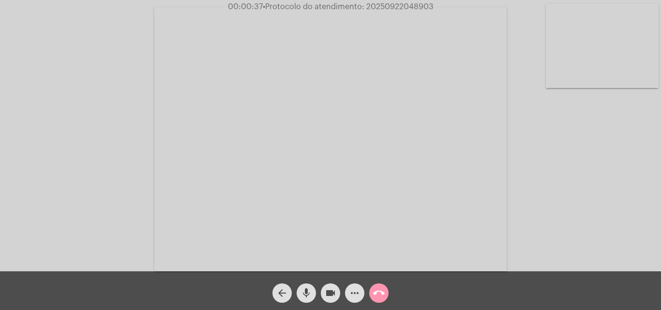
click at [301, 293] on mat-icon "mic" at bounding box center [306, 293] width 12 height 12
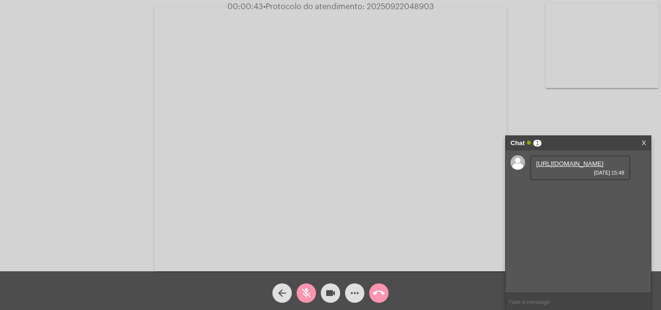
click at [304, 293] on mat-icon "mic_off" at bounding box center [306, 293] width 12 height 12
click at [578, 167] on link "https://neft-transfer-bucket.s3.amazonaws.com/temp-4537319b-611e-c1be-ff19-2898…" at bounding box center [569, 163] width 67 height 7
click at [307, 292] on mat-icon "mic" at bounding box center [306, 293] width 12 height 12
click at [301, 292] on mat-icon "mic_off" at bounding box center [306, 293] width 12 height 12
click at [566, 195] on link "https://neft-transfer-bucket.s3.amazonaws.com/temp-00c39231-1abd-00bd-4ce5-aeb0…" at bounding box center [569, 191] width 67 height 7
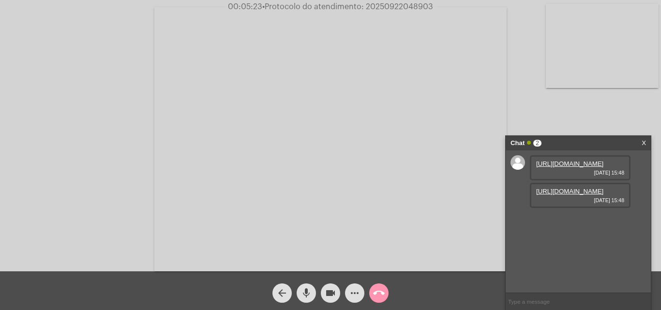
click at [354, 294] on mat-icon "more_horiz" at bounding box center [355, 293] width 12 height 12
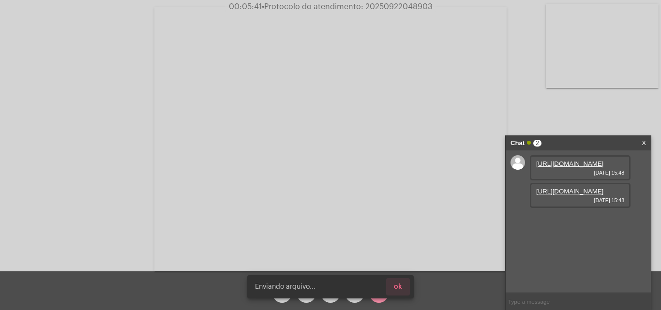
click at [402, 289] on button "ok" at bounding box center [398, 286] width 24 height 17
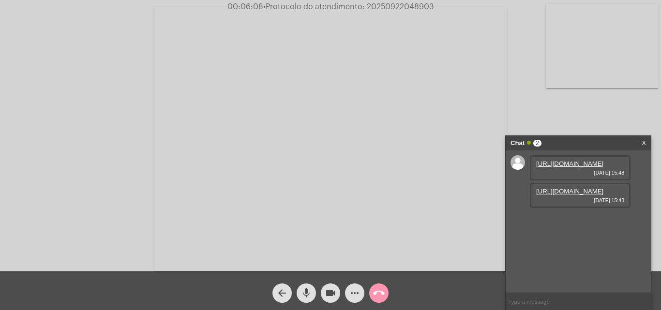
click at [350, 292] on body "00:06:08 • Protocolo do atendimento: 20250922048903 Acessando Câmera e Microfon…" at bounding box center [330, 155] width 661 height 310
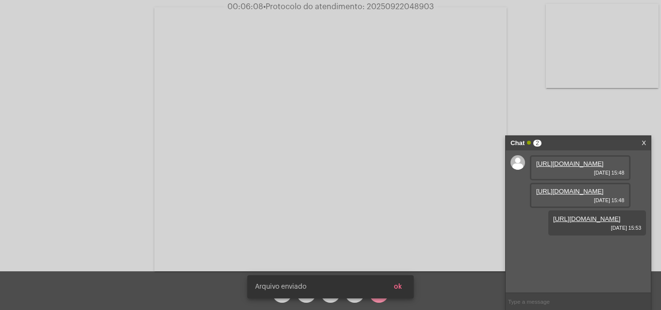
click at [404, 286] on button "ok" at bounding box center [398, 286] width 24 height 17
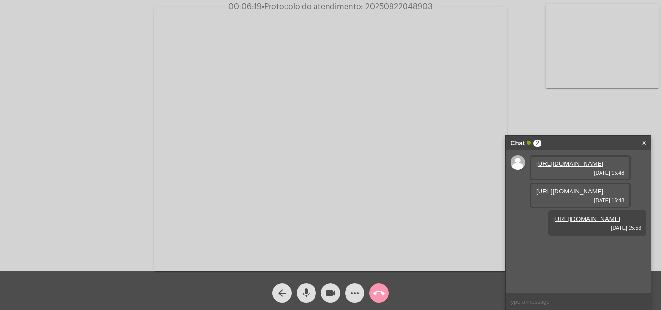
scroll to position [8, 0]
click at [398, 6] on span "• Protocolo do atendimento: 20250922048903" at bounding box center [347, 7] width 171 height 8
click at [450, 127] on video at bounding box center [330, 139] width 352 height 264
click at [230, 139] on video at bounding box center [168, 138] width 316 height 236
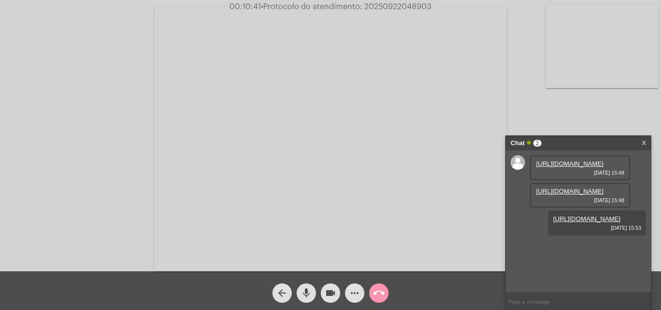
copy span "20250922048903"
click at [379, 293] on mat-icon "call_end" at bounding box center [379, 293] width 12 height 12
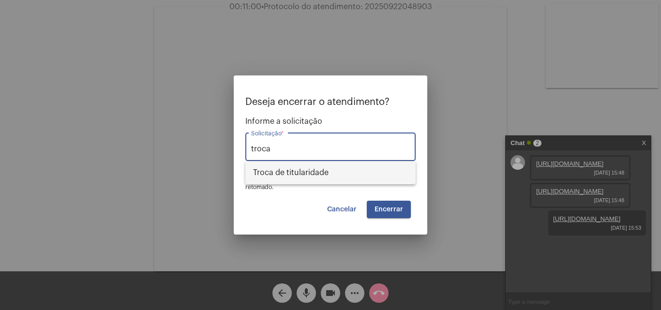
click at [297, 174] on span "Troca de titularidade" at bounding box center [330, 172] width 155 height 23
type input "Troca de titularidade"
click at [394, 207] on span "Encerrar" at bounding box center [388, 209] width 29 height 7
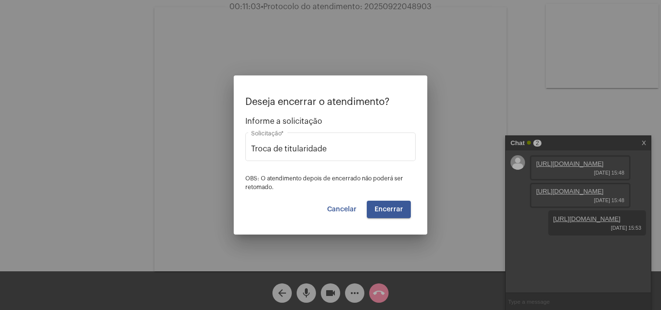
click at [391, 205] on button "Encerrar" at bounding box center [389, 209] width 44 height 17
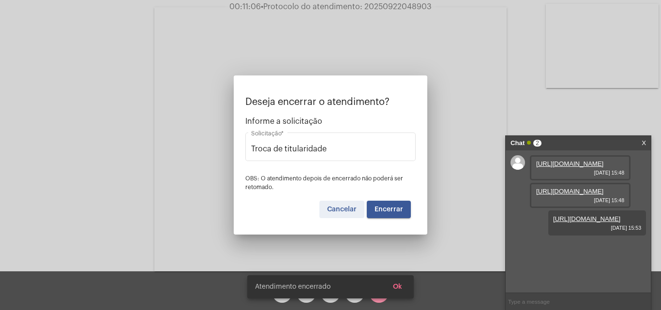
click at [349, 209] on span "Cancelar" at bounding box center [342, 209] width 30 height 7
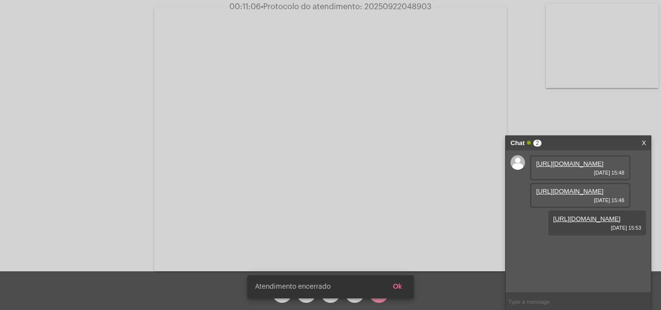
click at [400, 291] on button "Ok" at bounding box center [397, 286] width 25 height 17
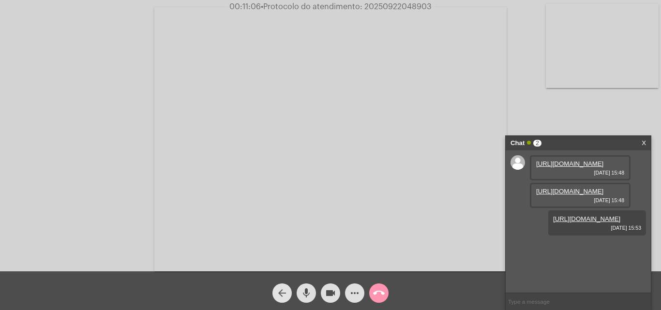
click at [288, 293] on button "arrow_back" at bounding box center [281, 292] width 19 height 19
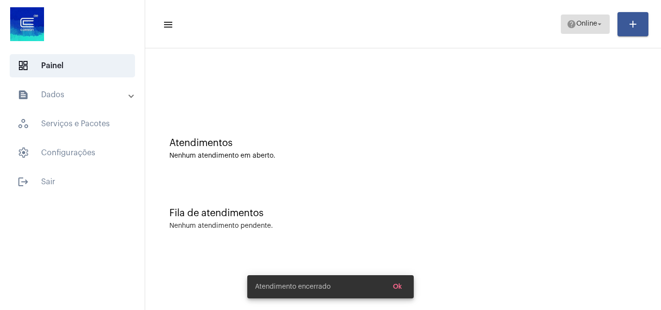
click at [596, 23] on mat-icon "arrow_drop_down" at bounding box center [599, 24] width 9 height 9
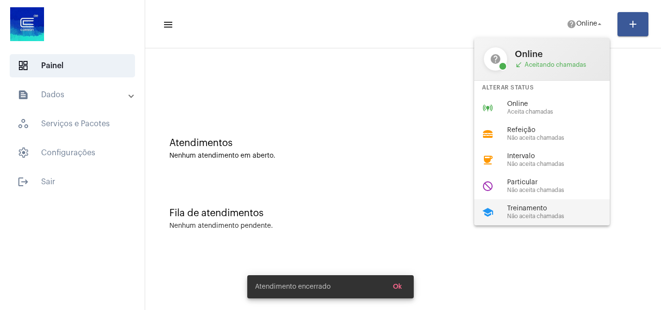
click at [509, 203] on div "school Treinamento Não aceita chamadas" at bounding box center [549, 212] width 151 height 26
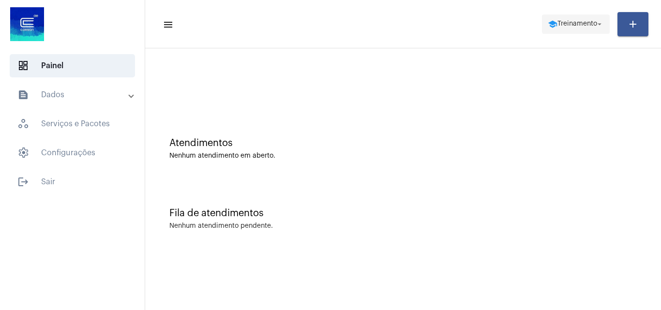
click at [577, 30] on span "school Treinamento arrow_drop_down" at bounding box center [575, 23] width 56 height 17
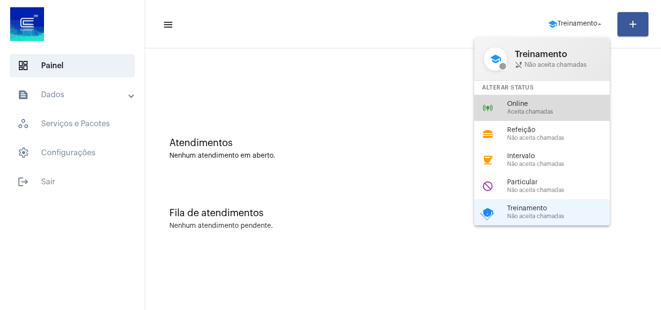
click at [570, 106] on span "Online" at bounding box center [562, 104] width 110 height 7
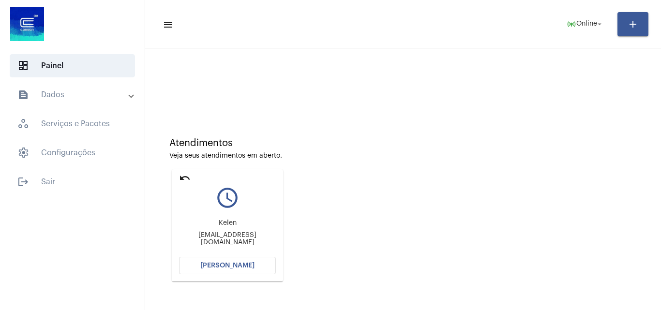
click at [220, 268] on span "[PERSON_NAME]" at bounding box center [227, 265] width 54 height 7
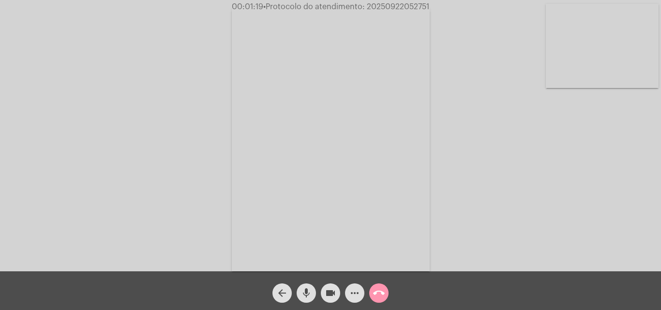
click at [353, 290] on mat-icon "more_horiz" at bounding box center [355, 293] width 12 height 12
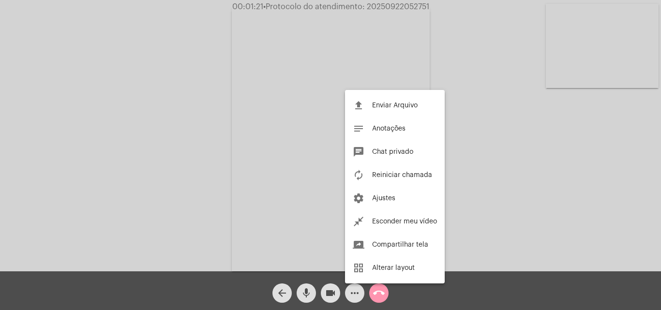
click at [269, 126] on div at bounding box center [330, 155] width 661 height 310
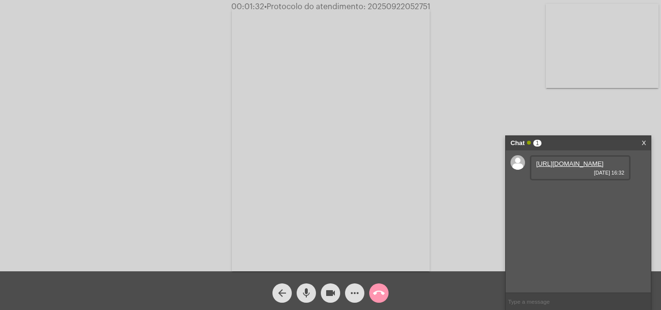
click at [561, 167] on link "https://neft-transfer-bucket.s3.amazonaws.com/temp-42eb697f-e8c9-5d71-c460-e558…" at bounding box center [569, 163] width 67 height 7
click at [88, 100] on div "Acessando Câmera e Microfone..." at bounding box center [330, 137] width 659 height 271
click at [305, 291] on mat-icon "mic" at bounding box center [306, 293] width 12 height 12
click at [304, 293] on mat-icon "mic_off" at bounding box center [306, 293] width 12 height 12
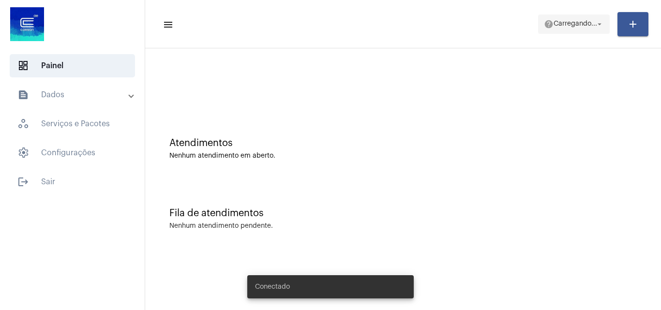
click at [578, 29] on span "help [PERSON_NAME]... arrow_drop_down" at bounding box center [574, 23] width 60 height 17
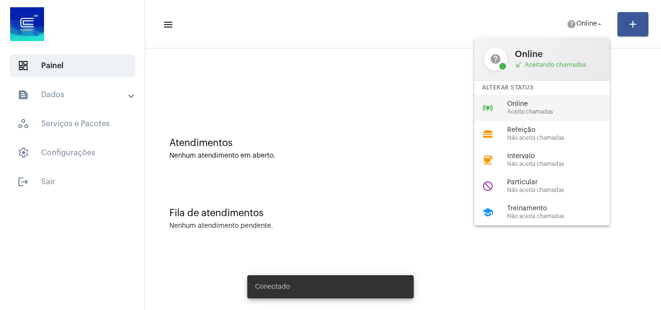
click at [518, 112] on span "Aceita chamadas" at bounding box center [562, 112] width 110 height 6
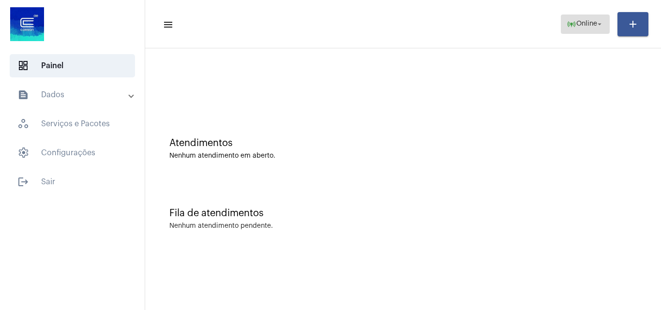
click at [561, 29] on button "online_prediction Online arrow_drop_down" at bounding box center [585, 24] width 49 height 19
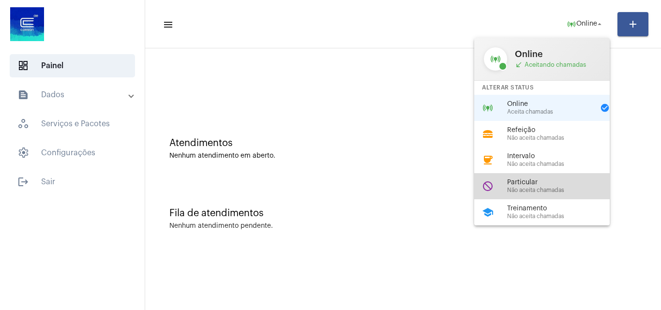
click at [545, 182] on span "Particular" at bounding box center [562, 182] width 110 height 7
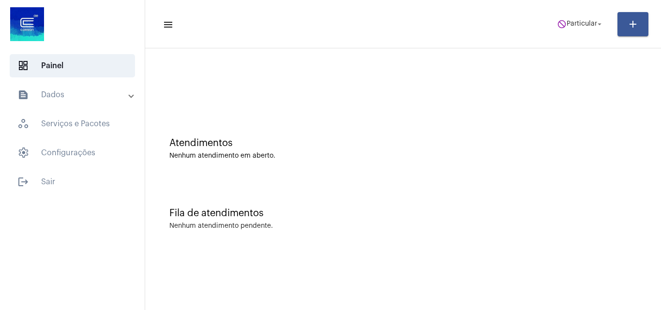
click at [568, 11] on mat-toolbar-row "menu do_not_disturb Particular arrow_drop_down add" at bounding box center [403, 24] width 516 height 31
click at [577, 27] on span "Particular" at bounding box center [581, 24] width 30 height 7
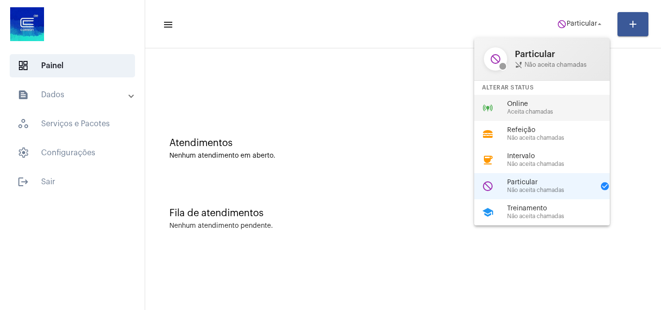
click at [550, 111] on span "Aceita chamadas" at bounding box center [562, 112] width 110 height 6
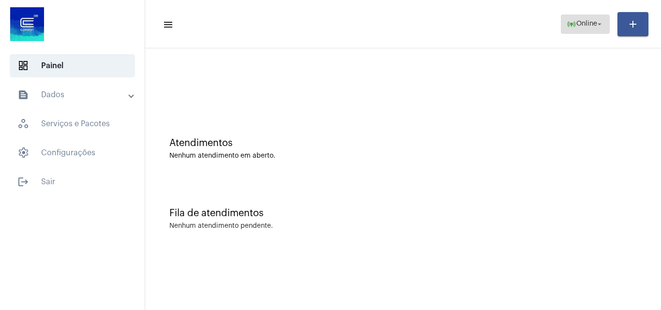
click at [588, 28] on span "online_prediction Online arrow_drop_down" at bounding box center [584, 23] width 37 height 17
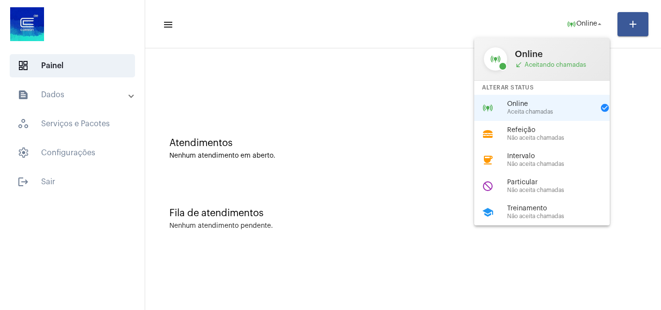
click at [279, 182] on div at bounding box center [330, 155] width 661 height 310
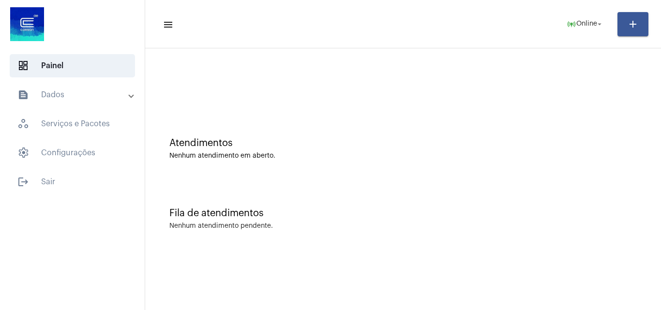
click at [531, 108] on div at bounding box center [403, 81] width 506 height 56
click at [557, 175] on div "Atendimentos Nenhum atendimento em aberto." at bounding box center [403, 144] width 506 height 70
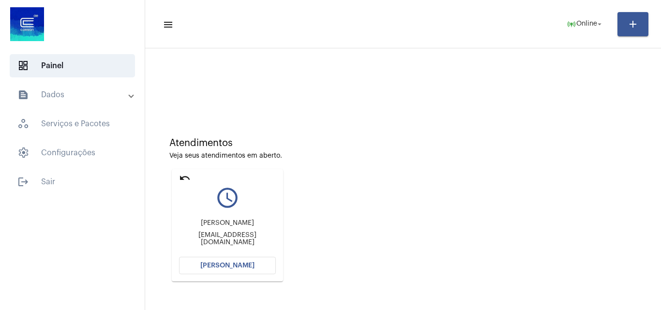
click at [182, 176] on mat-icon "undo" at bounding box center [185, 178] width 12 height 12
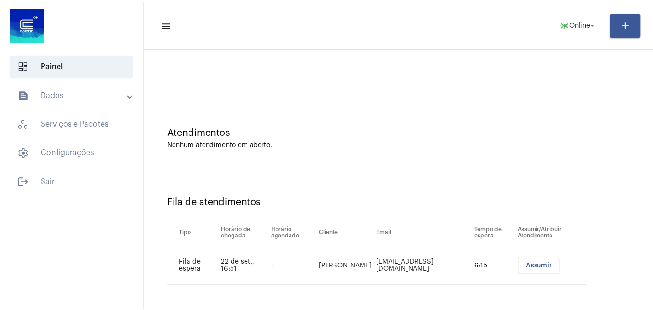
scroll to position [13, 0]
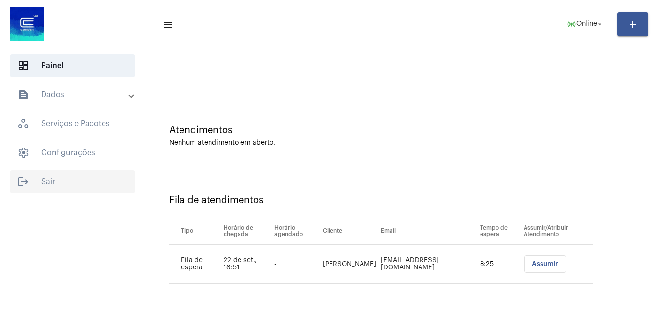
click at [118, 180] on span "logout Sair" at bounding box center [72, 181] width 125 height 23
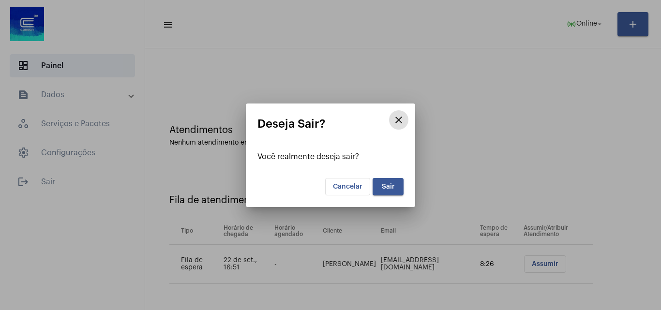
click at [379, 187] on button "Sair" at bounding box center [387, 186] width 31 height 17
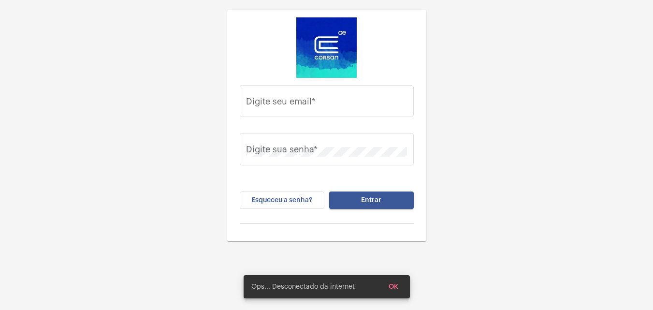
type input "caua.silva@operacaocorsan.com.br"
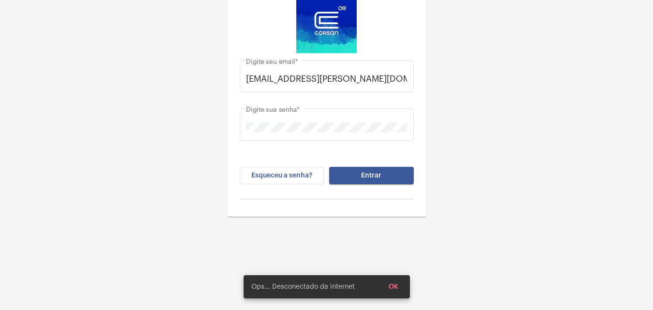
scroll to position [31, 0]
